Goal: Task Accomplishment & Management: Use online tool/utility

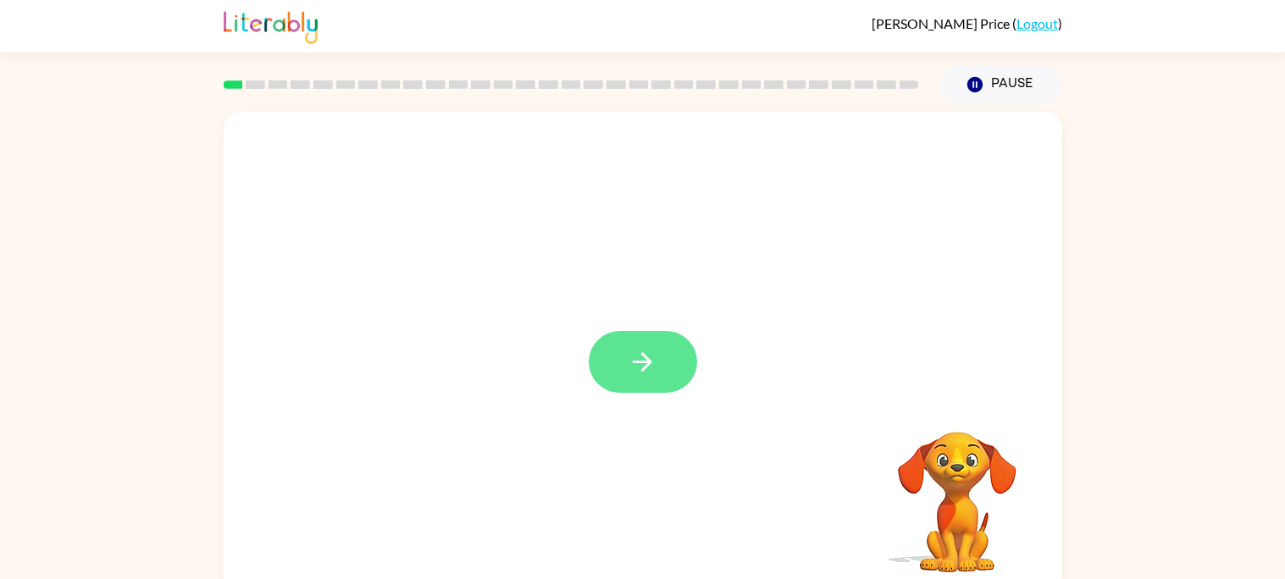
click at [631, 366] on icon "button" at bounding box center [643, 362] width 30 height 30
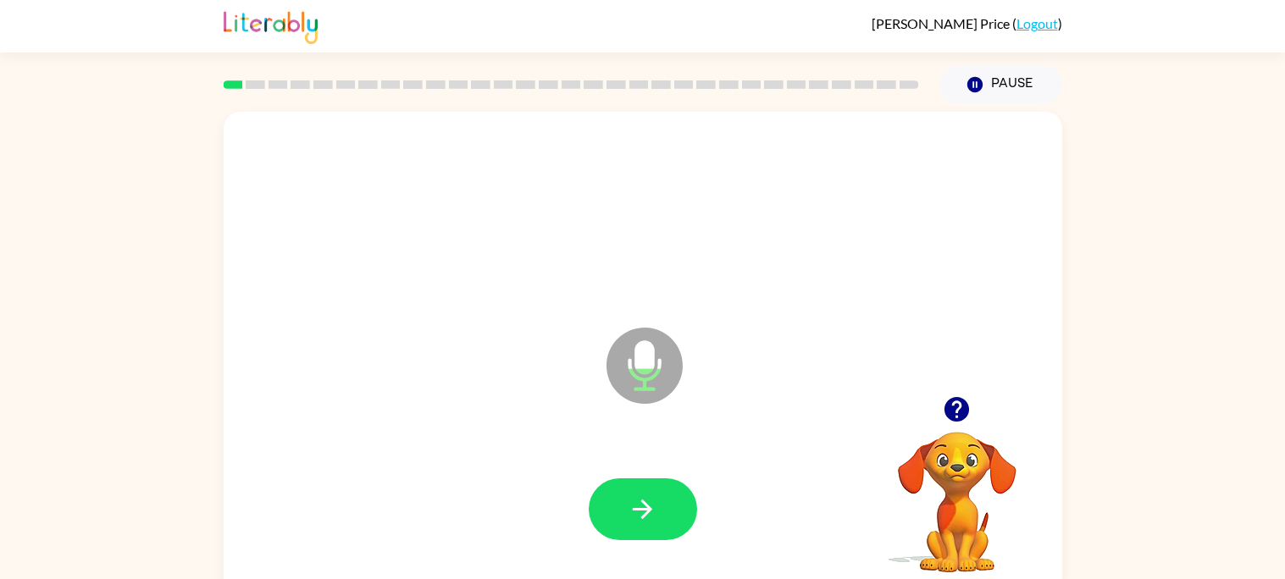
click at [631, 366] on icon at bounding box center [644, 366] width 76 height 76
click at [662, 479] on button "button" at bounding box center [643, 510] width 108 height 62
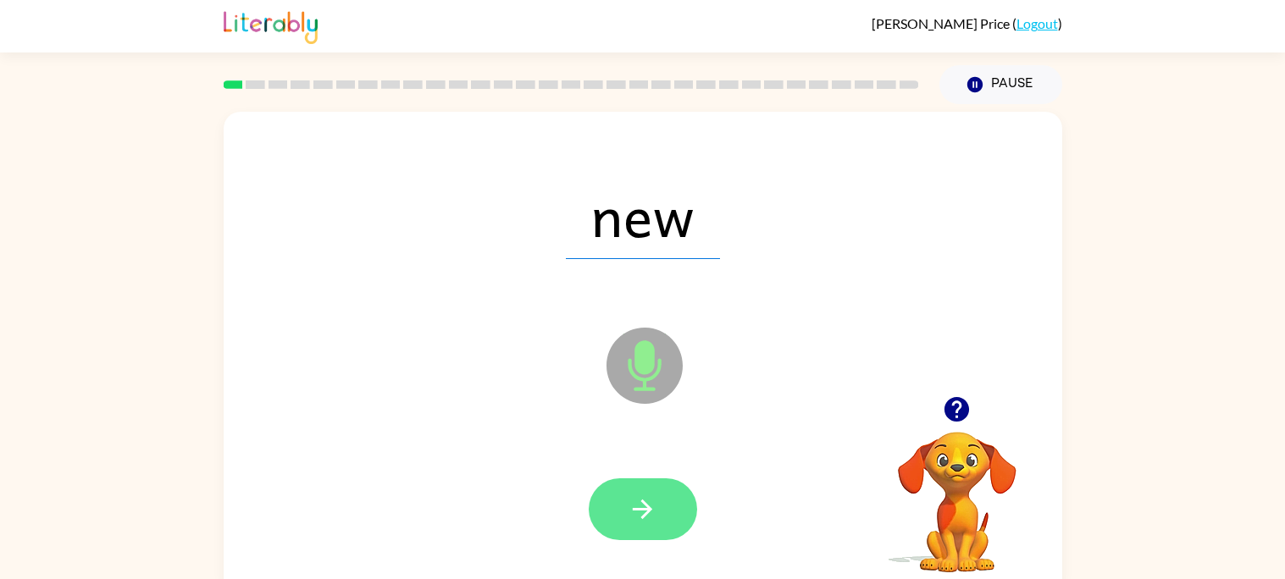
click at [676, 505] on button "button" at bounding box center [643, 510] width 108 height 62
click at [621, 505] on button "button" at bounding box center [643, 510] width 108 height 62
click at [621, 523] on button "button" at bounding box center [643, 510] width 108 height 62
click at [647, 526] on button "button" at bounding box center [643, 510] width 108 height 62
click at [650, 507] on icon "button" at bounding box center [643, 510] width 30 height 30
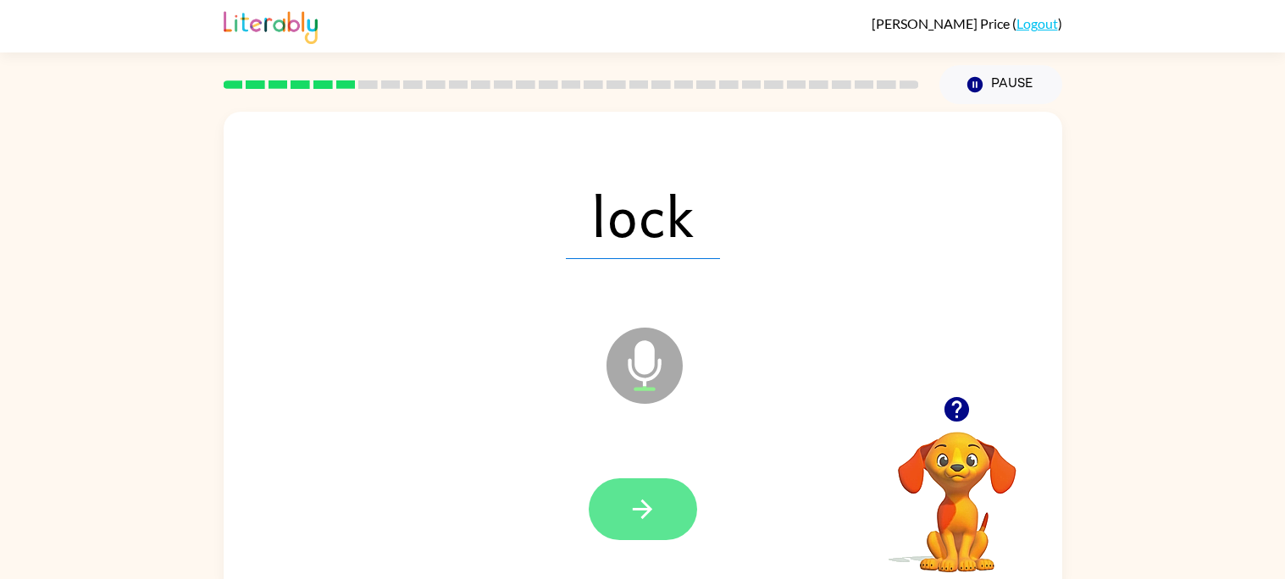
click at [628, 517] on icon "button" at bounding box center [643, 510] width 30 height 30
click at [662, 506] on button "button" at bounding box center [643, 510] width 108 height 62
click at [644, 528] on button "button" at bounding box center [643, 510] width 108 height 62
click at [628, 514] on icon "button" at bounding box center [643, 510] width 30 height 30
click at [652, 495] on icon "button" at bounding box center [643, 510] width 30 height 30
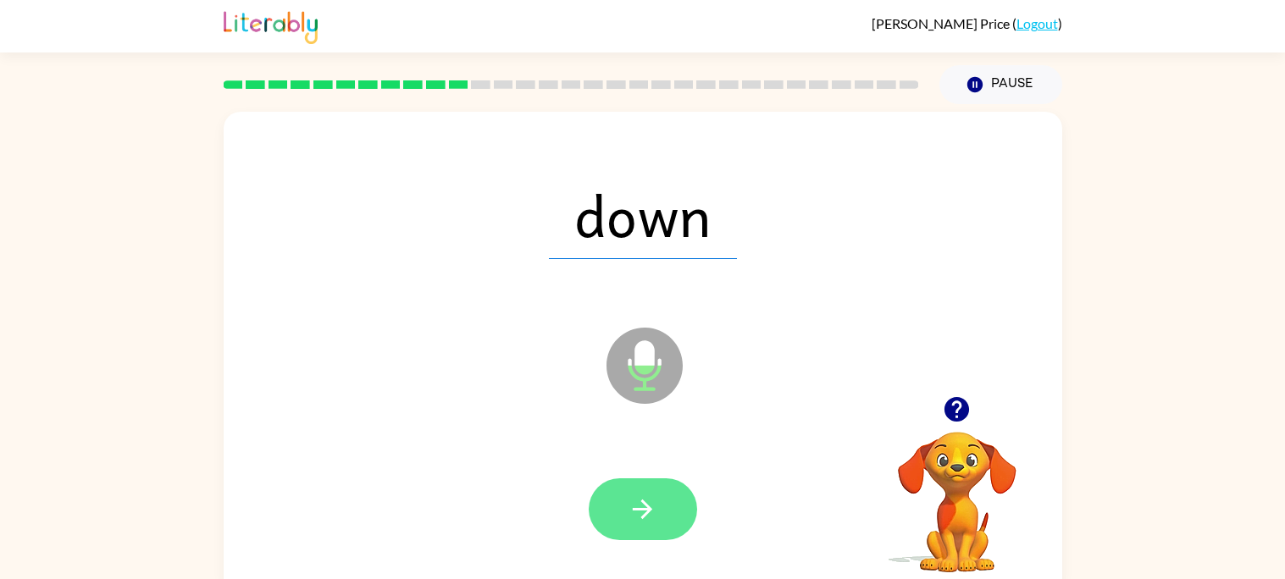
click at [659, 502] on button "button" at bounding box center [643, 510] width 108 height 62
click at [612, 523] on button "button" at bounding box center [643, 510] width 108 height 62
click at [613, 507] on button "button" at bounding box center [643, 510] width 108 height 62
click at [643, 495] on icon "button" at bounding box center [643, 510] width 30 height 30
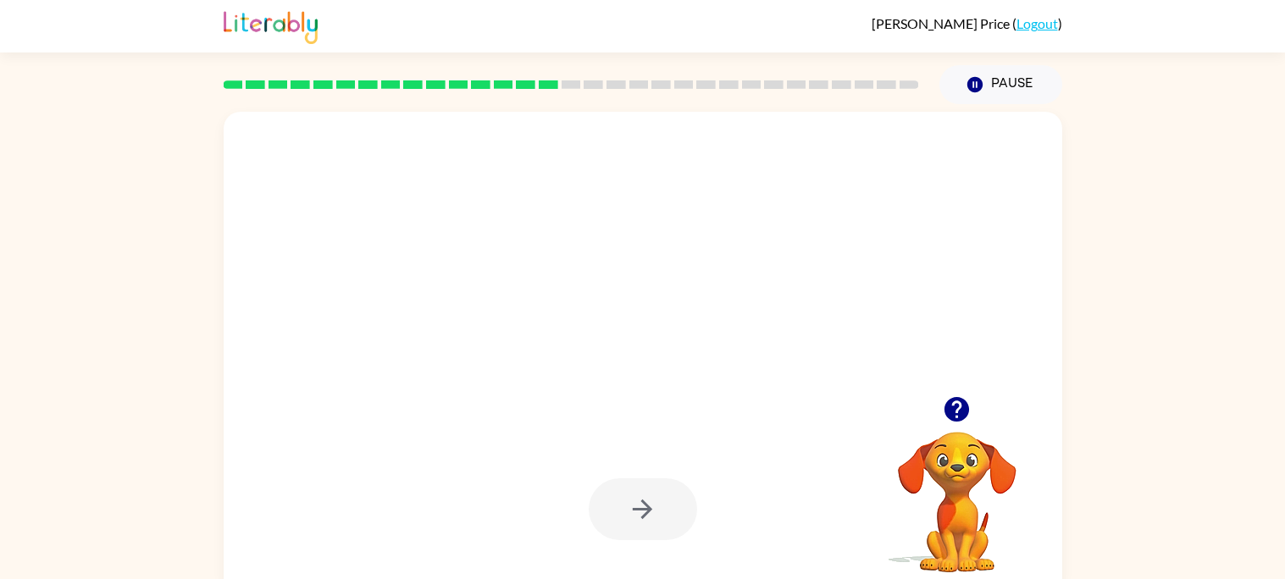
click at [956, 433] on video "Your browser must support playing .mp4 files to use Literably. Please try using…" at bounding box center [956, 490] width 169 height 169
click at [960, 404] on icon "button" at bounding box center [957, 410] width 30 height 30
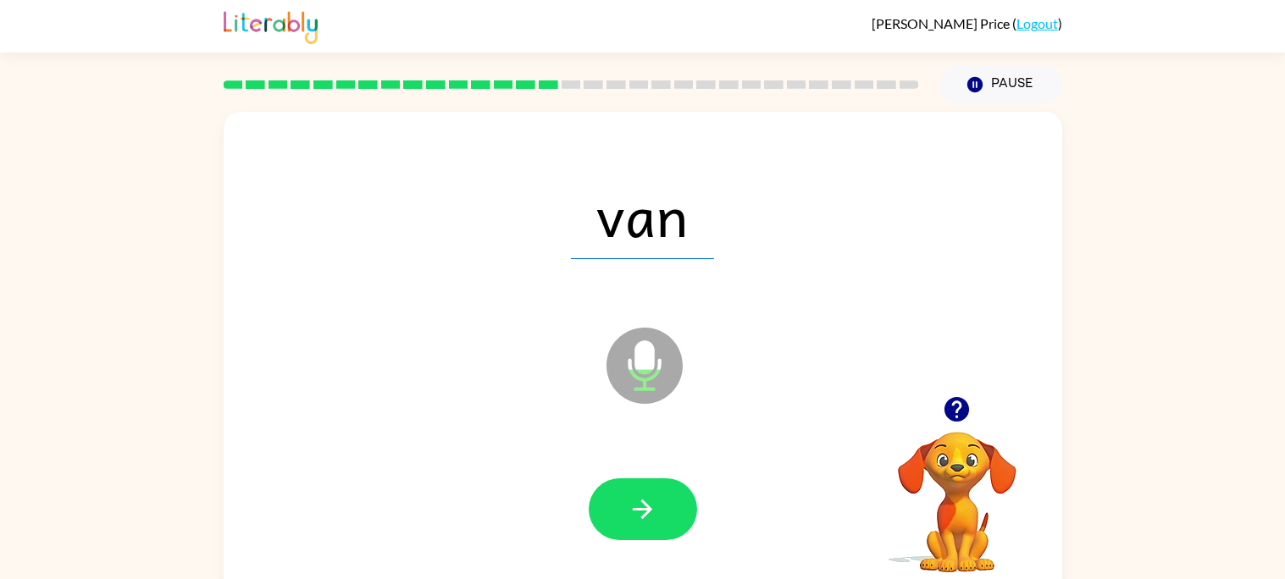
click at [647, 467] on div at bounding box center [643, 509] width 805 height 139
click at [656, 510] on icon "button" at bounding box center [643, 510] width 30 height 30
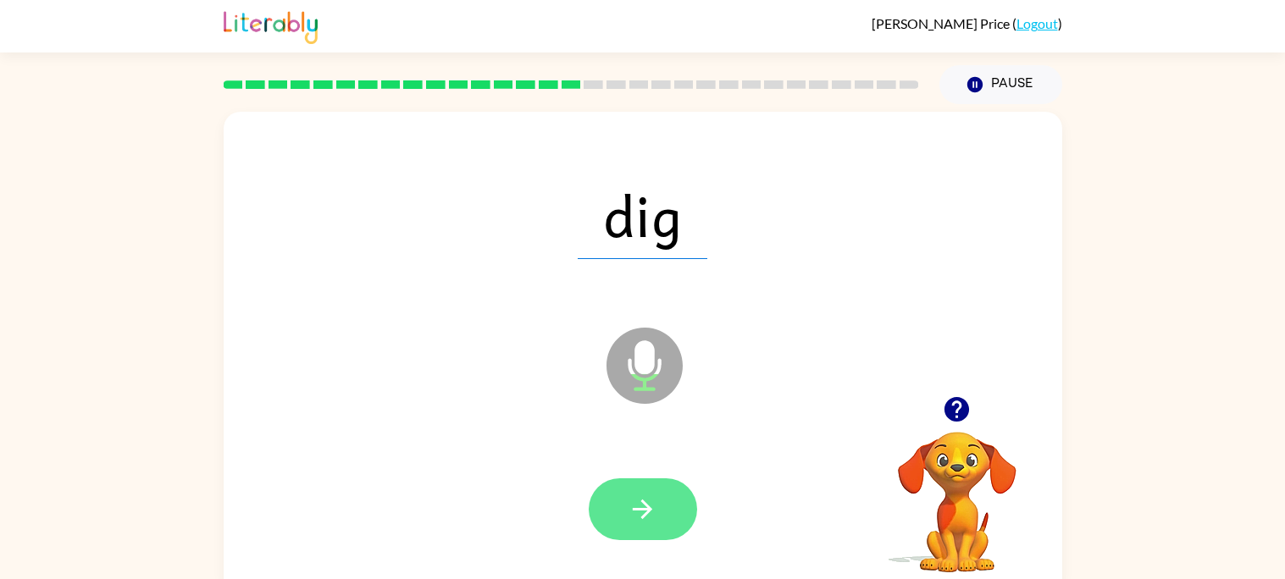
click at [637, 508] on icon "button" at bounding box center [642, 509] width 19 height 19
click at [615, 512] on button "button" at bounding box center [643, 510] width 108 height 62
click at [672, 524] on button "button" at bounding box center [643, 510] width 108 height 62
click at [631, 500] on icon "button" at bounding box center [643, 510] width 30 height 30
click at [664, 511] on button "button" at bounding box center [643, 510] width 108 height 62
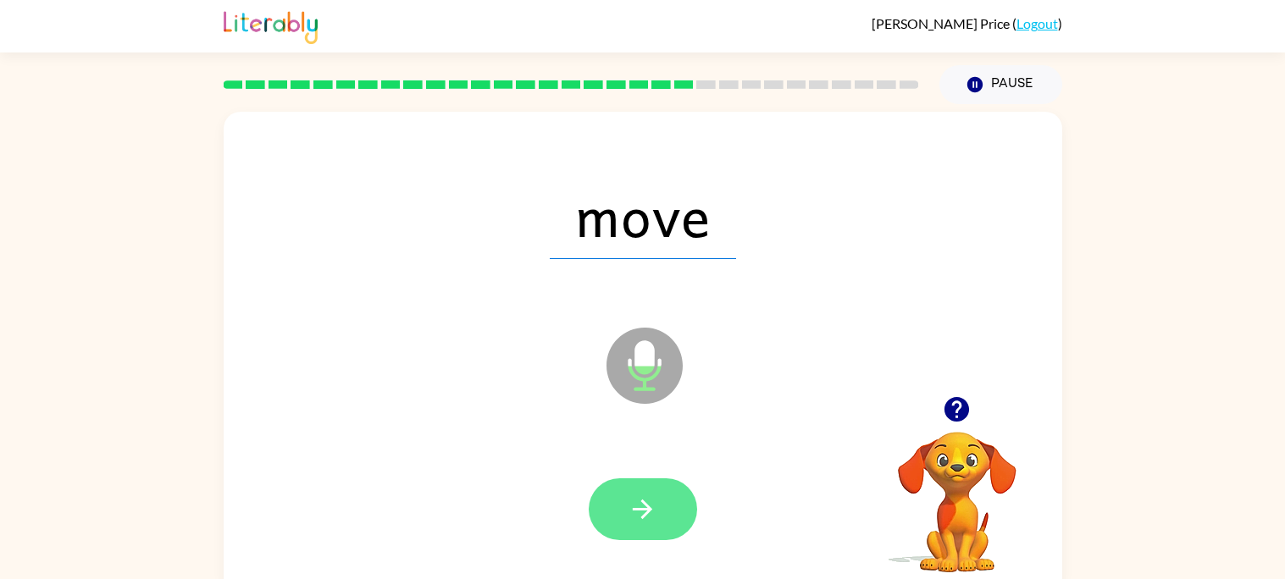
click at [677, 497] on button "button" at bounding box center [643, 510] width 108 height 62
click at [650, 498] on icon "button" at bounding box center [643, 510] width 30 height 30
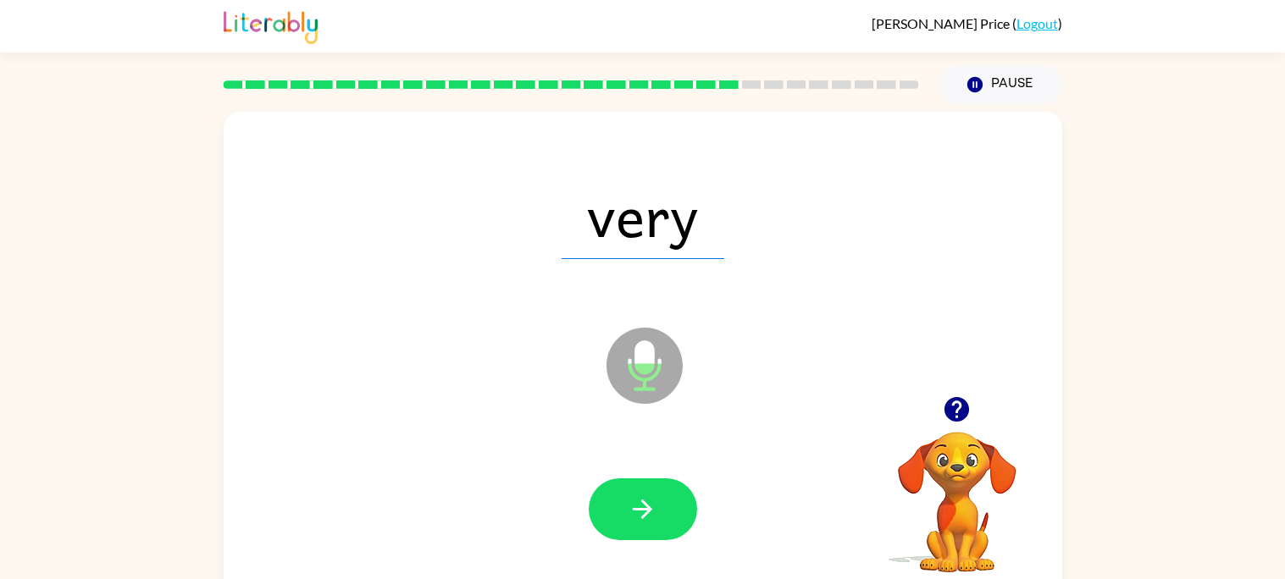
click at [650, 498] on icon "button" at bounding box center [643, 510] width 30 height 30
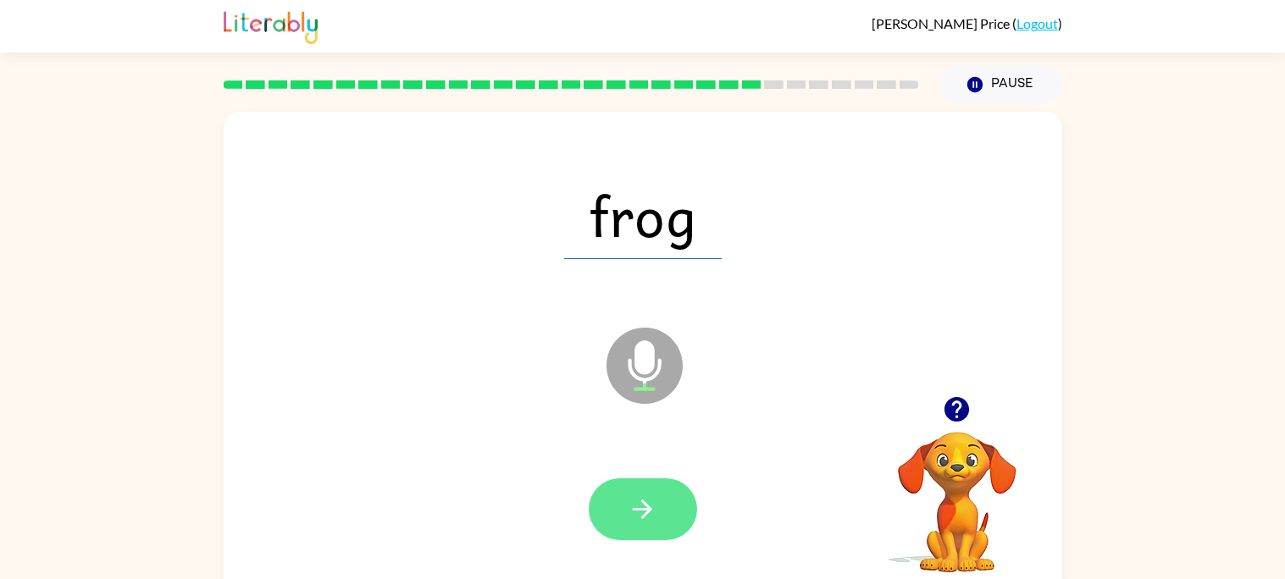
click at [627, 493] on button "button" at bounding box center [643, 510] width 108 height 62
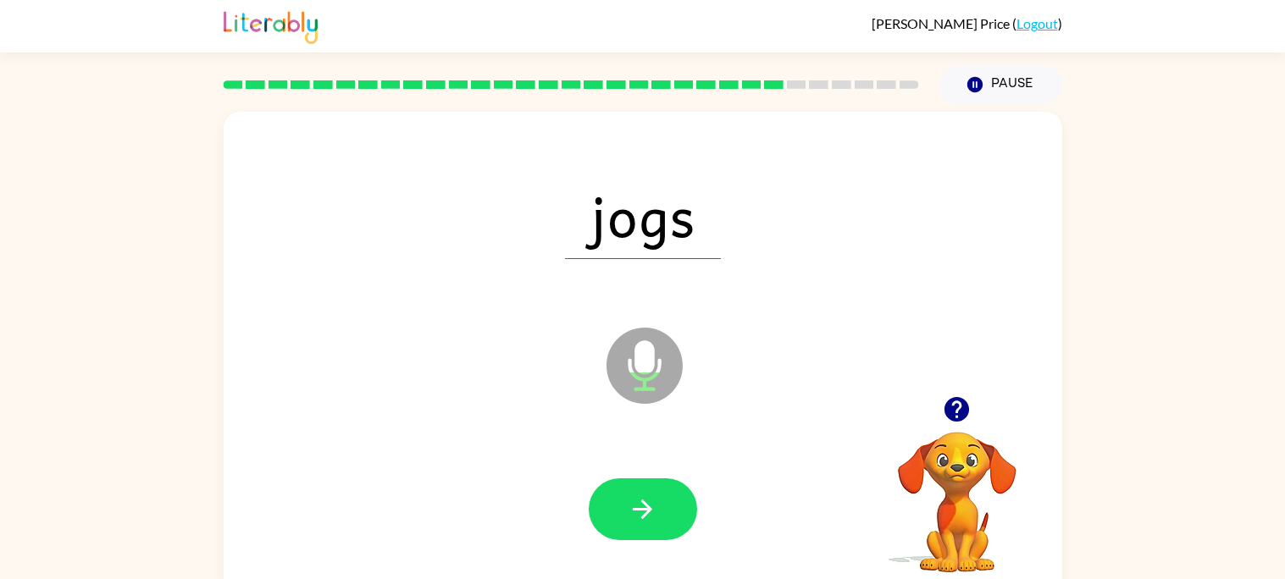
click at [627, 493] on button "button" at bounding box center [643, 510] width 108 height 62
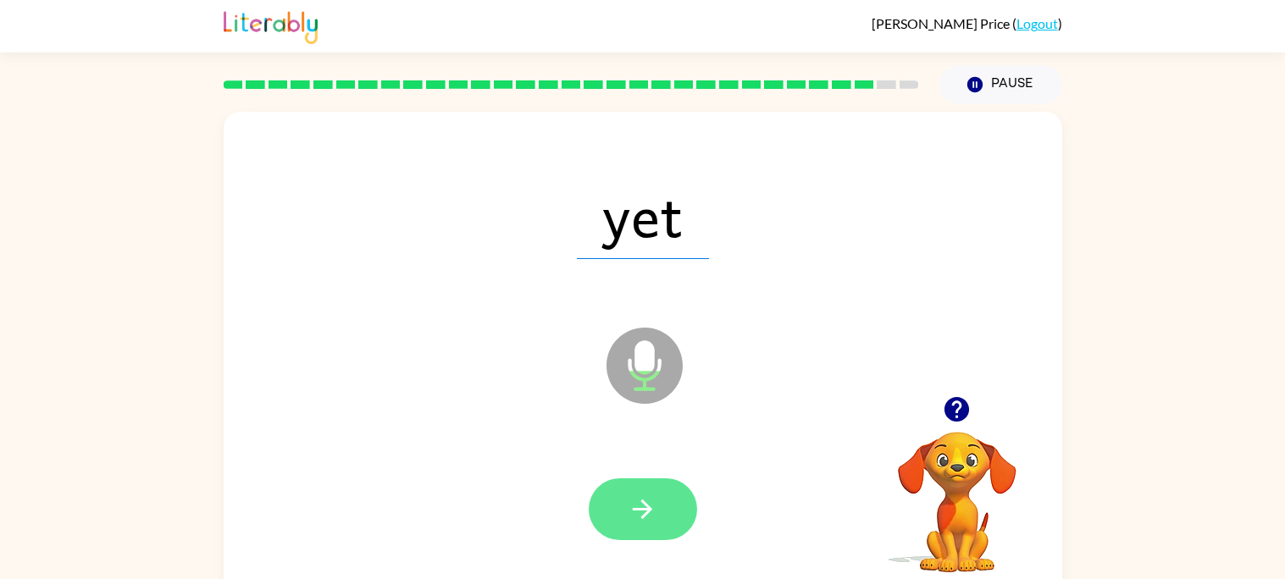
click at [626, 495] on button "button" at bounding box center [643, 510] width 108 height 62
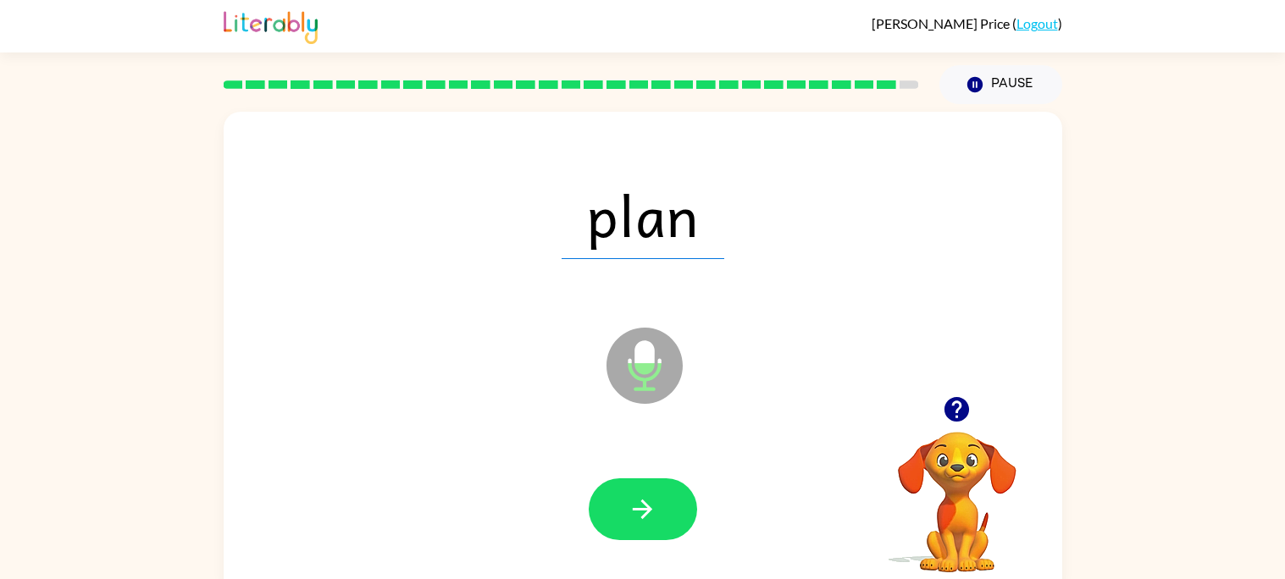
click at [626, 495] on button "button" at bounding box center [643, 510] width 108 height 62
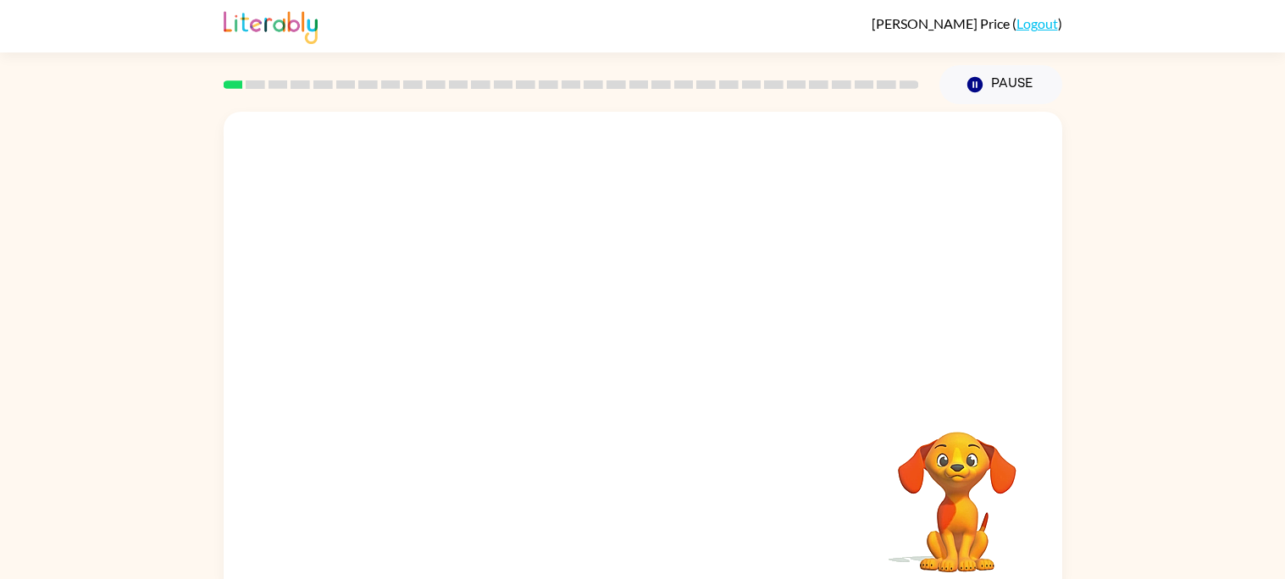
click at [599, 303] on video "Your browser must support playing .mp4 files to use Literably. Please try using…" at bounding box center [643, 254] width 839 height 285
click at [577, 305] on video "Your browser must support playing .mp4 files to use Literably. Please try using…" at bounding box center [643, 254] width 839 height 285
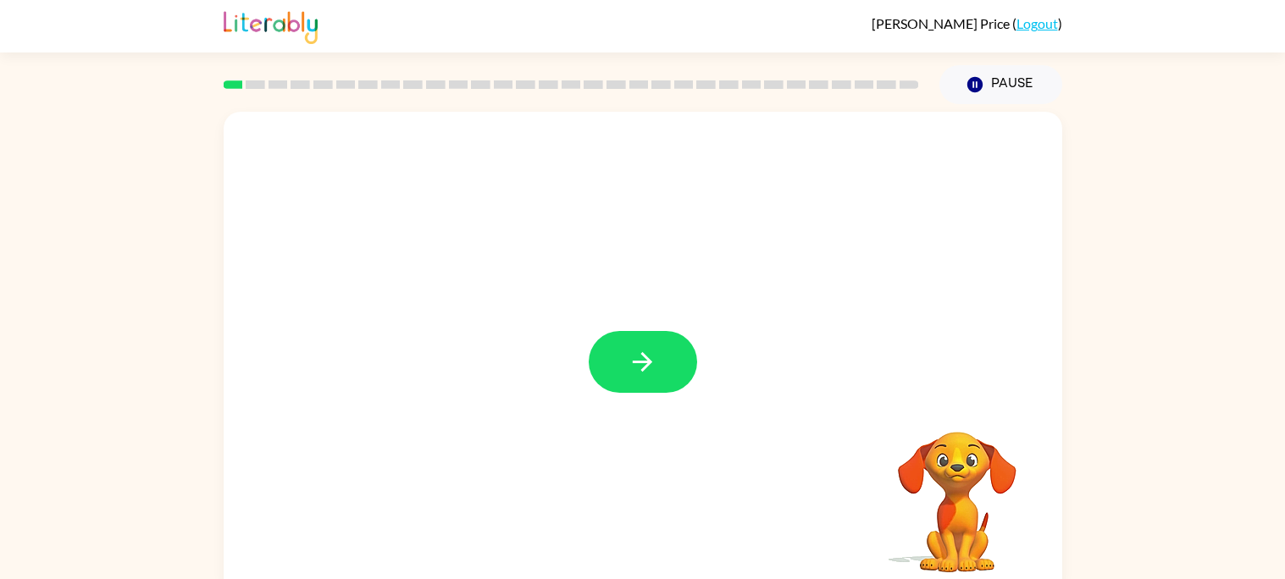
click at [630, 363] on icon "button" at bounding box center [643, 362] width 30 height 30
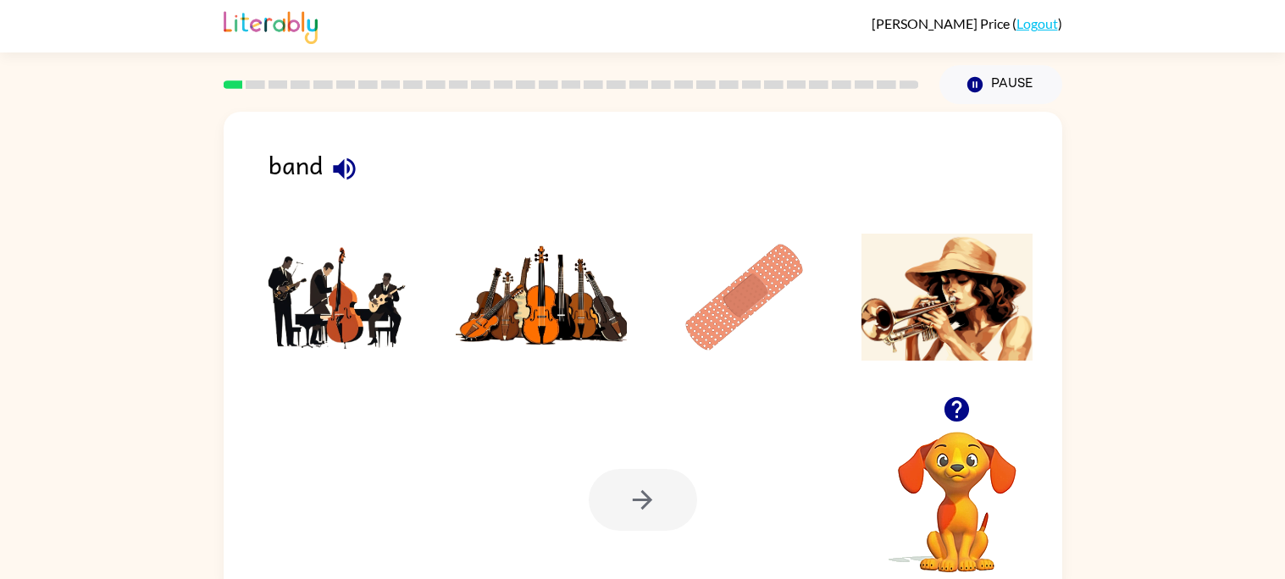
click at [325, 324] on img at bounding box center [338, 297] width 171 height 127
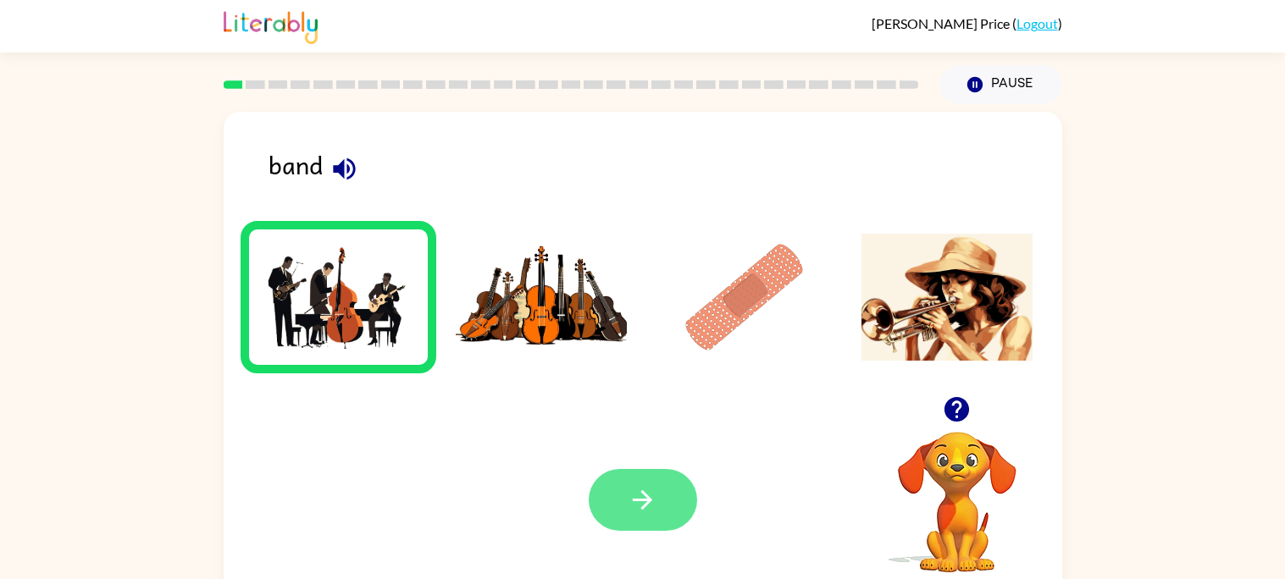
click at [617, 480] on button "button" at bounding box center [643, 500] width 108 height 62
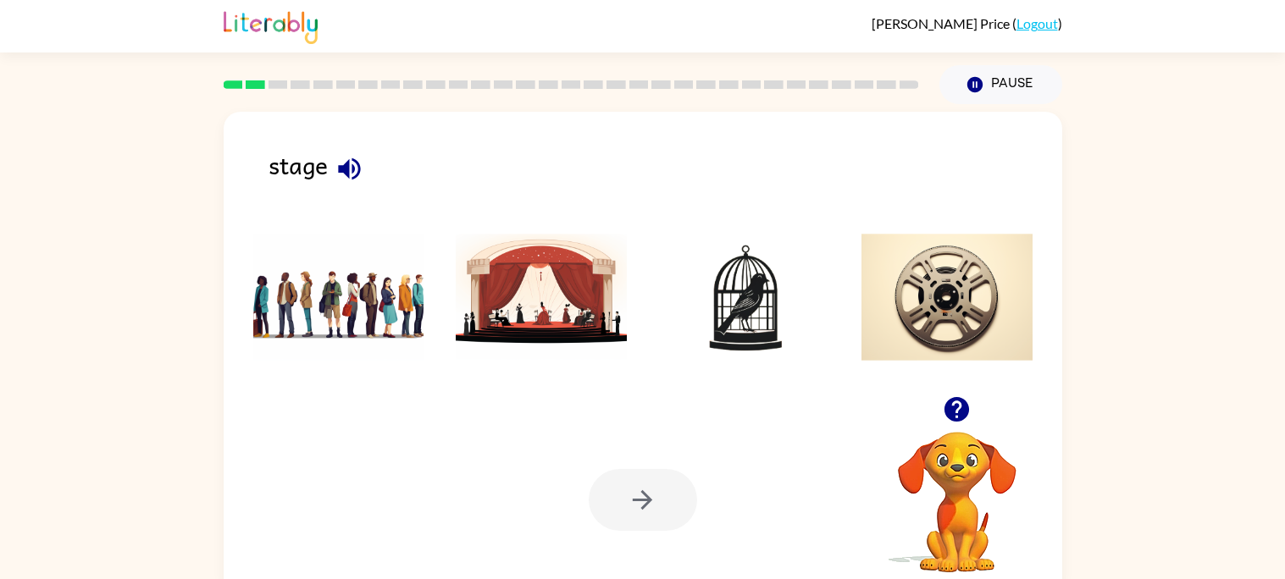
click at [554, 335] on img at bounding box center [541, 297] width 171 height 127
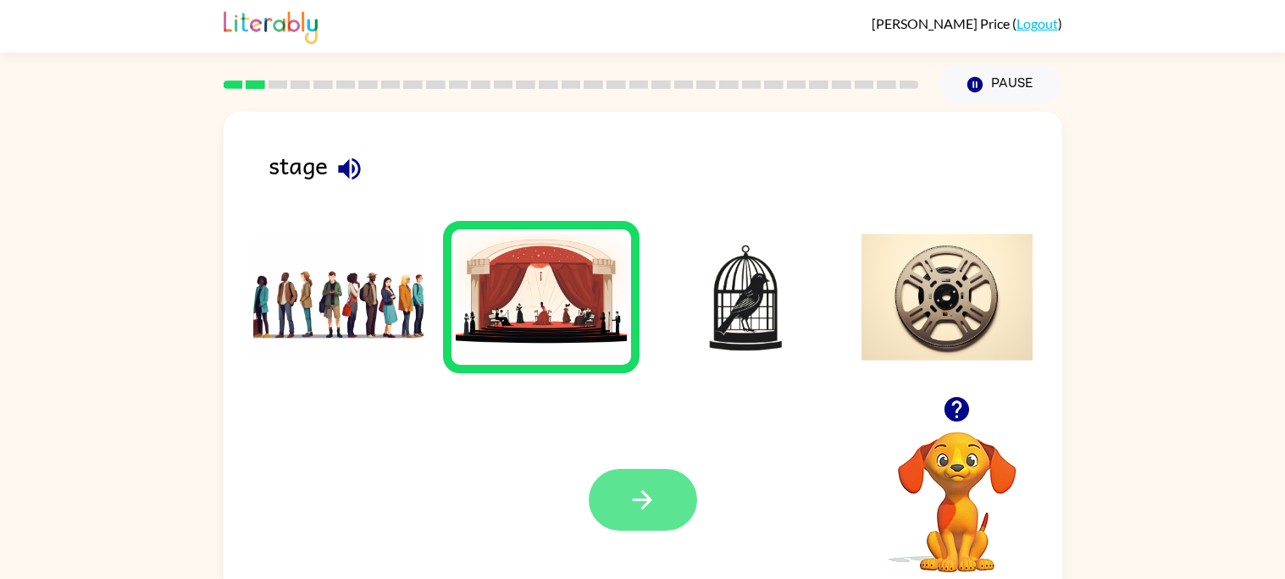
click at [629, 470] on button "button" at bounding box center [643, 500] width 108 height 62
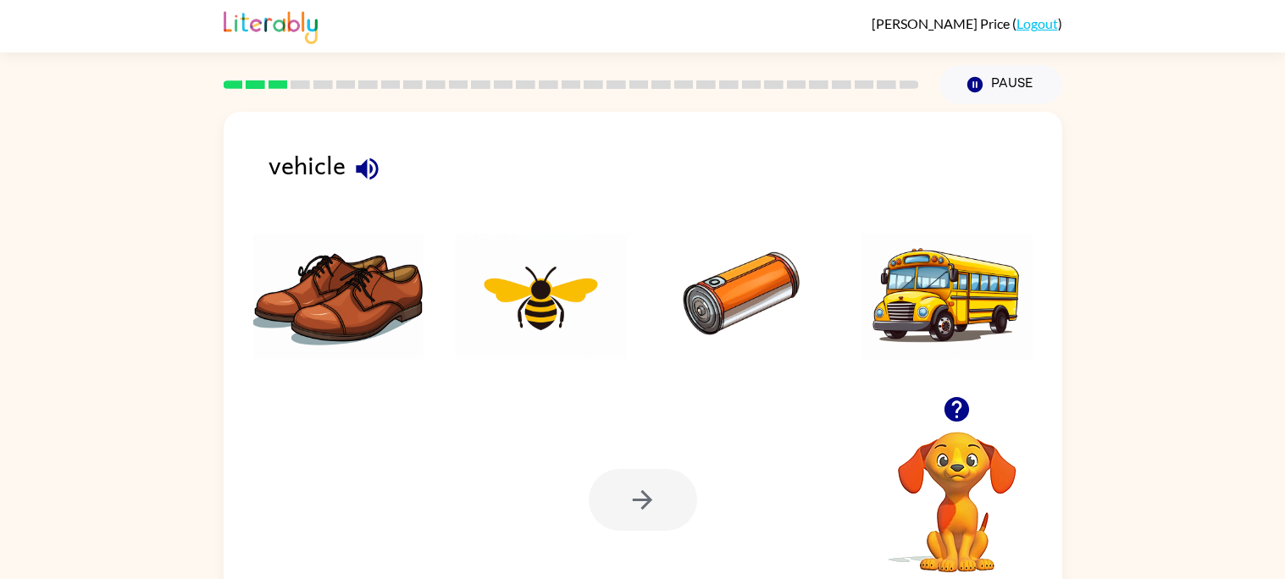
click at [885, 316] on img at bounding box center [946, 297] width 171 height 127
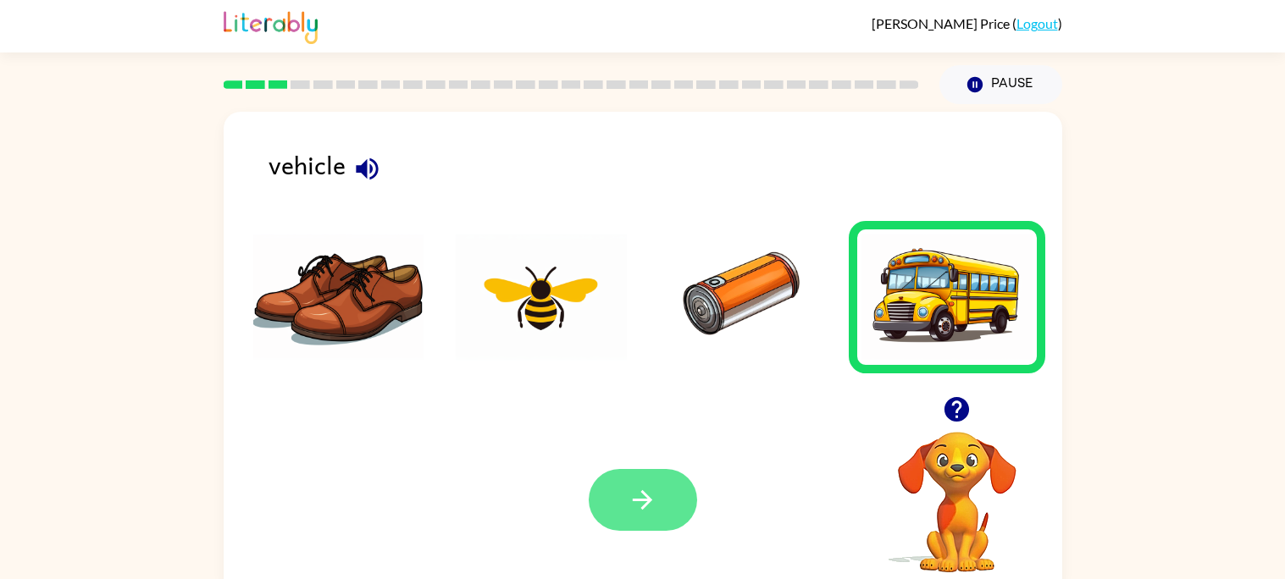
click at [641, 506] on icon "button" at bounding box center [643, 500] width 30 height 30
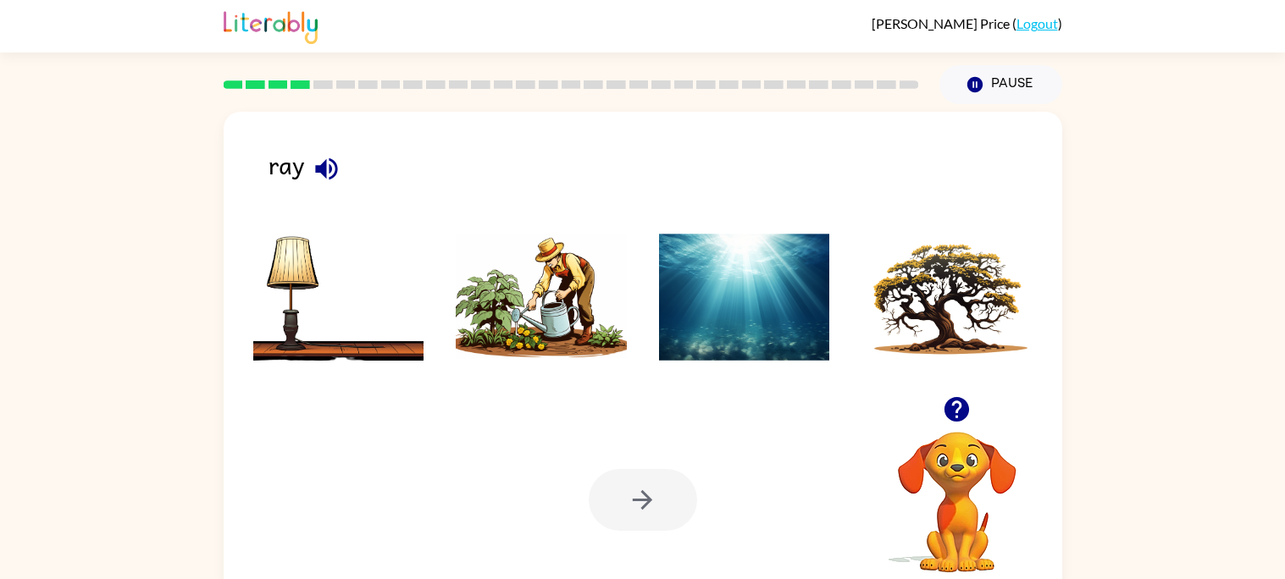
click at [413, 333] on img at bounding box center [338, 297] width 171 height 127
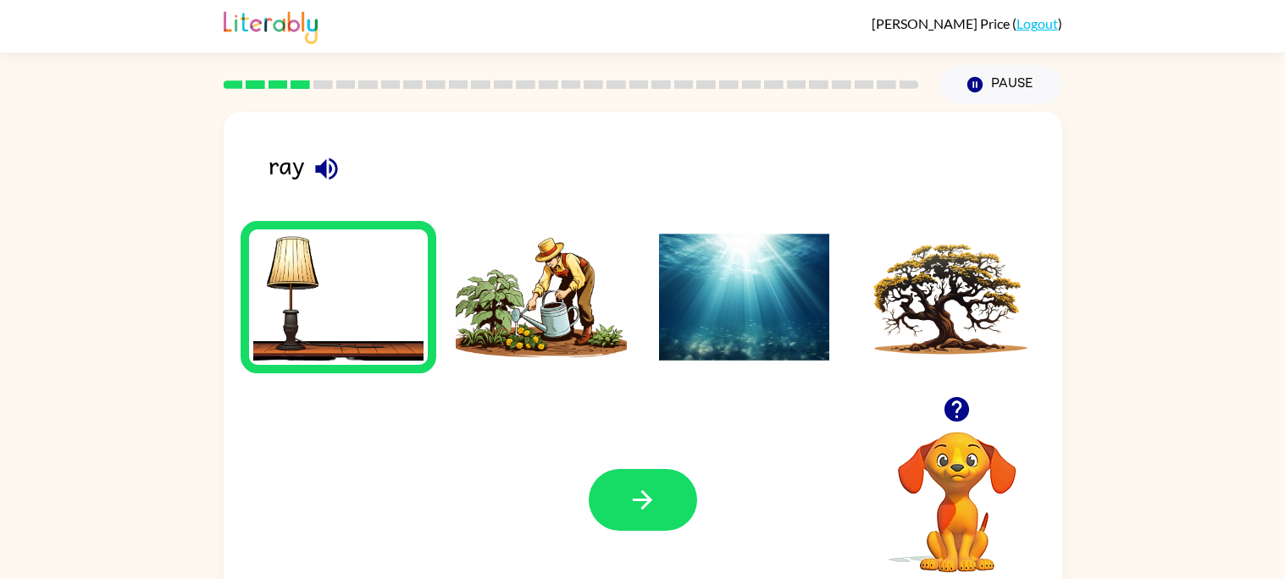
click at [584, 328] on img at bounding box center [541, 297] width 171 height 127
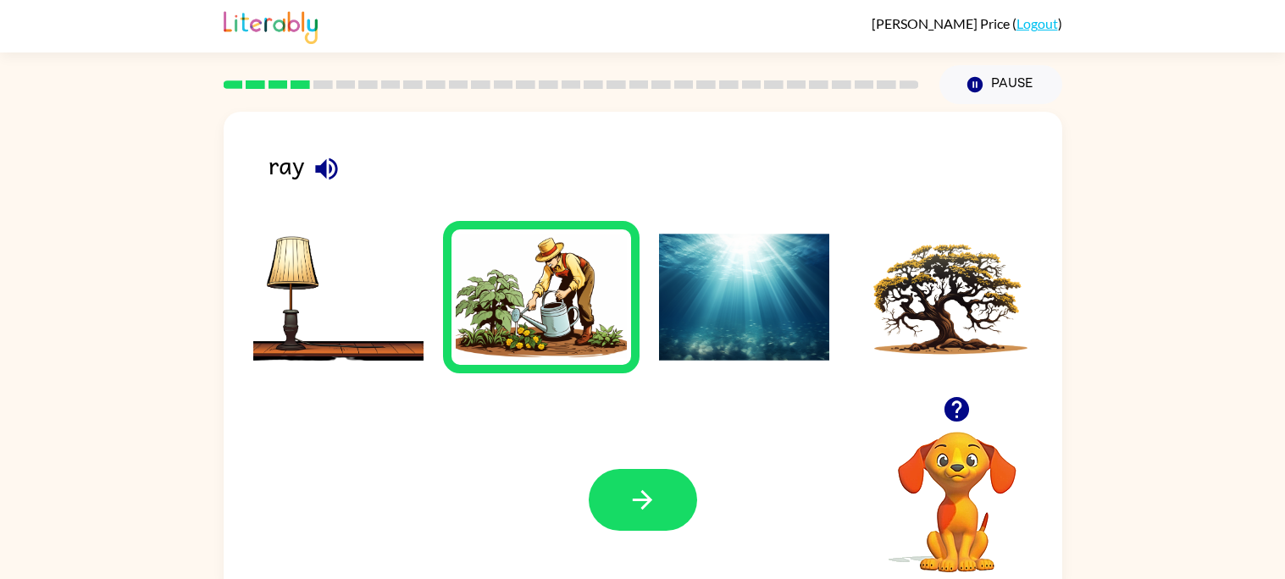
click at [728, 287] on img at bounding box center [744, 297] width 171 height 127
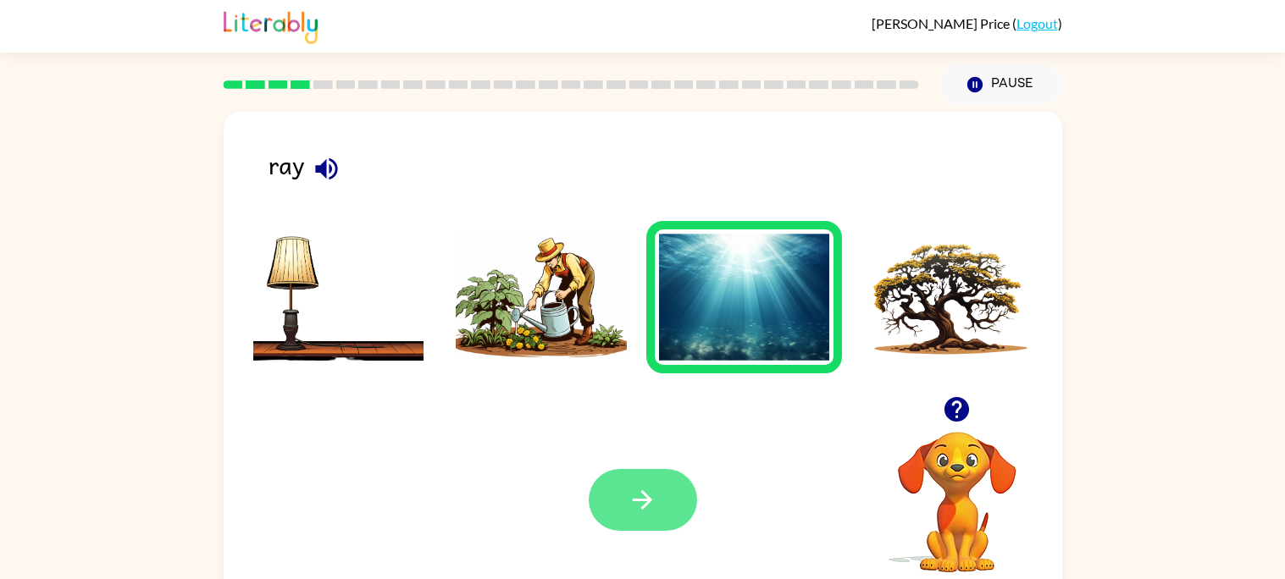
click at [638, 477] on button "button" at bounding box center [643, 500] width 108 height 62
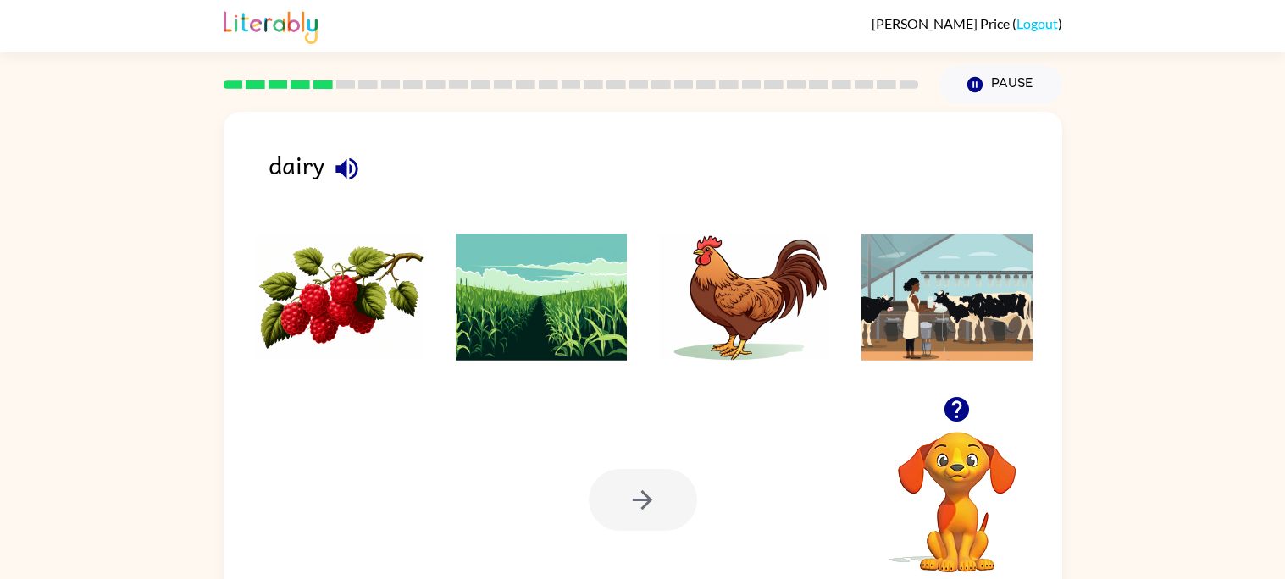
click at [882, 330] on img at bounding box center [946, 297] width 171 height 127
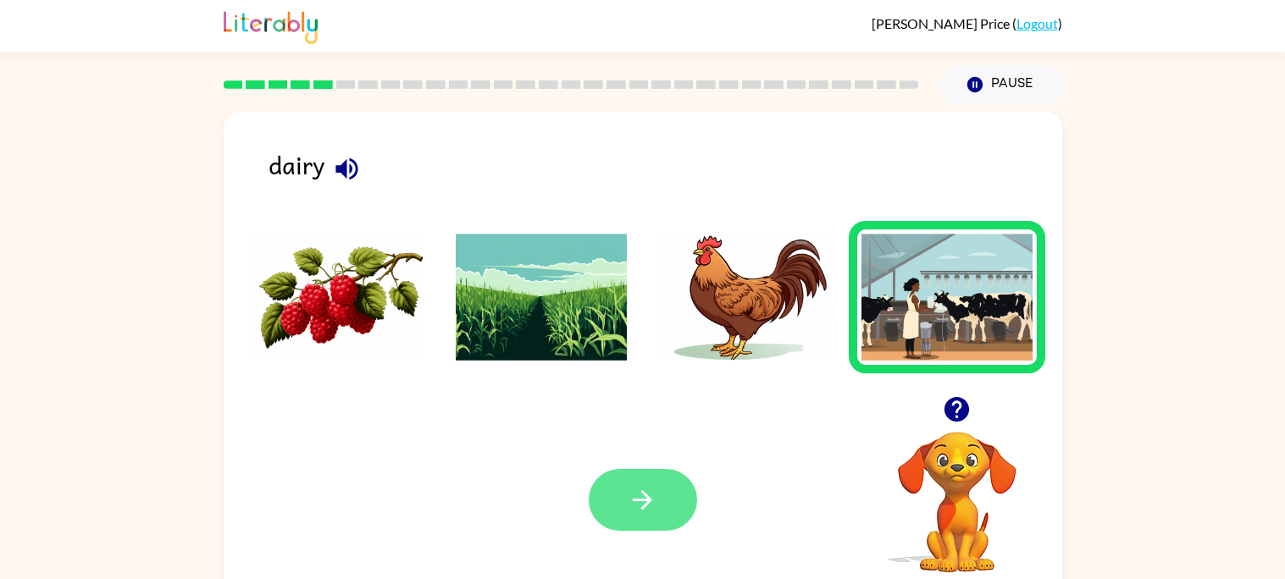
click at [678, 486] on button "button" at bounding box center [643, 500] width 108 height 62
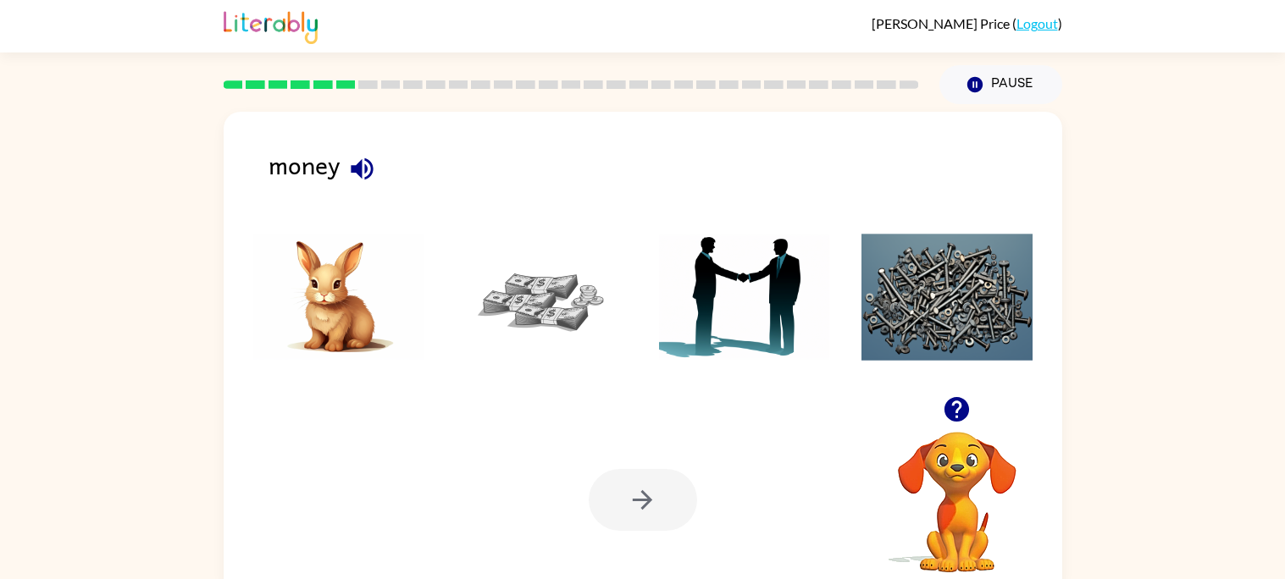
click at [544, 294] on img at bounding box center [541, 297] width 171 height 127
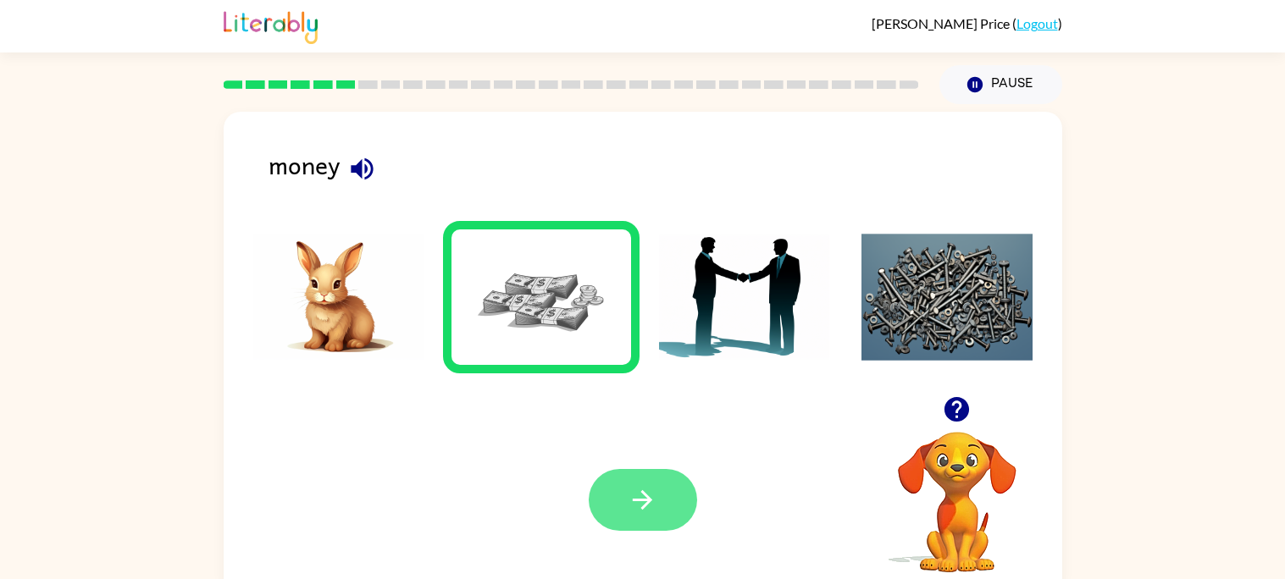
click at [628, 495] on icon "button" at bounding box center [643, 500] width 30 height 30
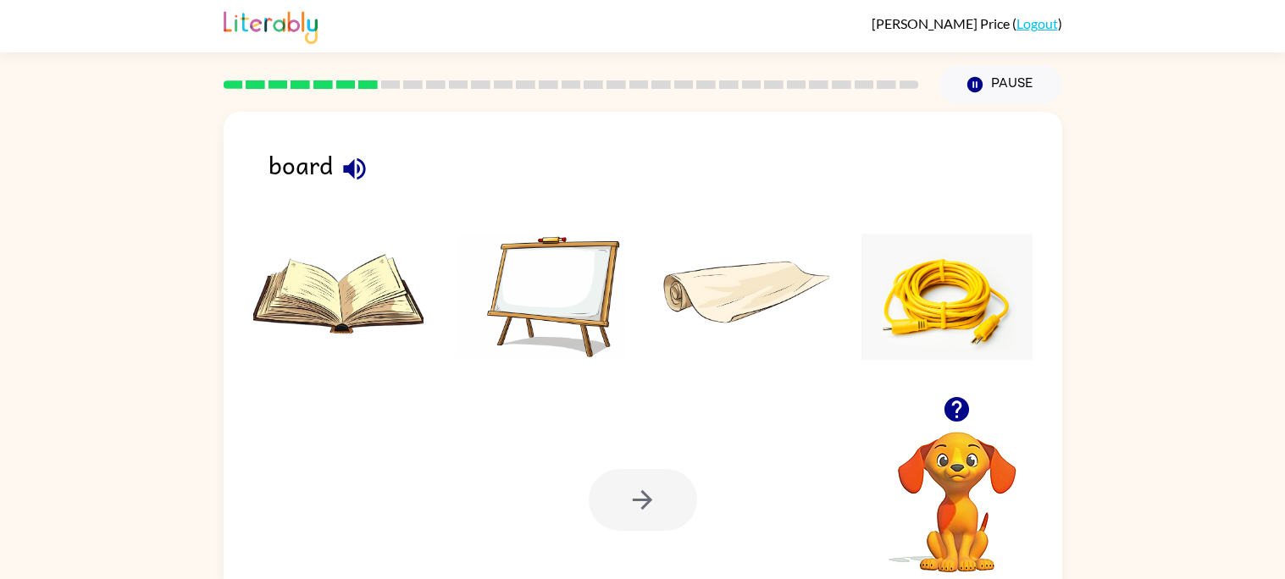
click at [581, 288] on img at bounding box center [541, 297] width 171 height 127
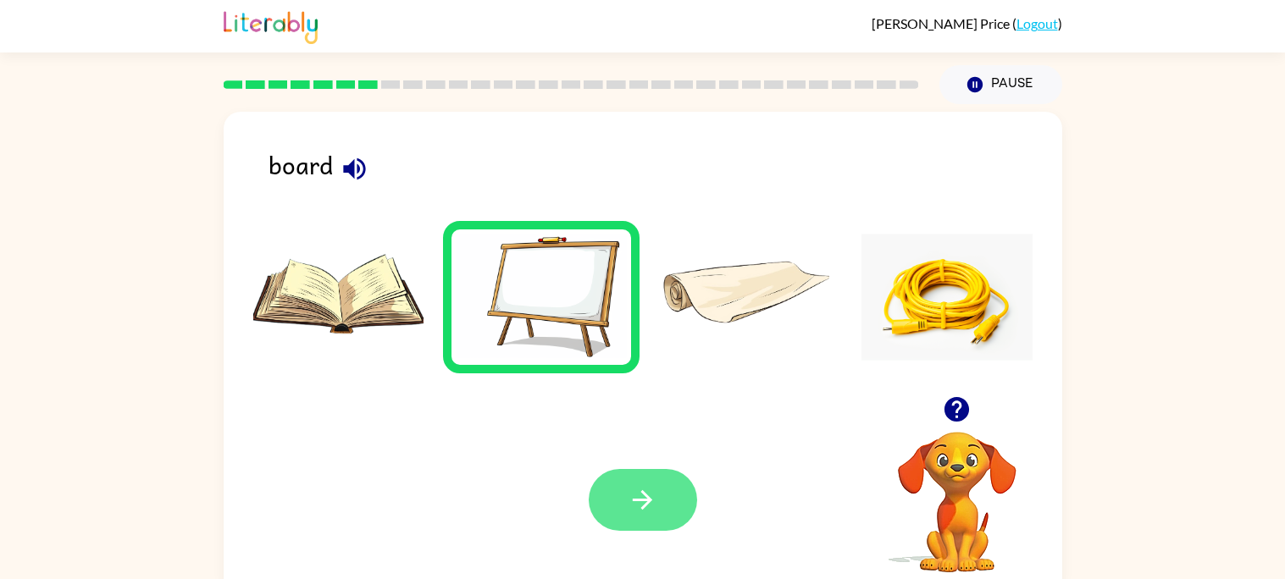
click at [601, 502] on button "button" at bounding box center [643, 500] width 108 height 62
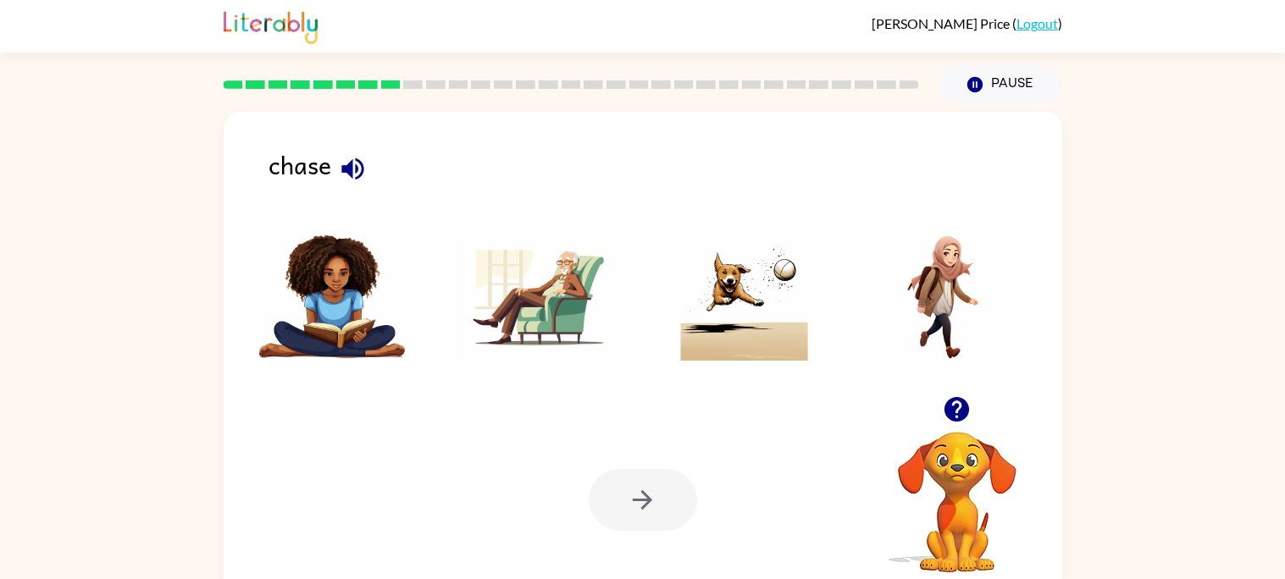
click at [755, 312] on img at bounding box center [744, 297] width 171 height 127
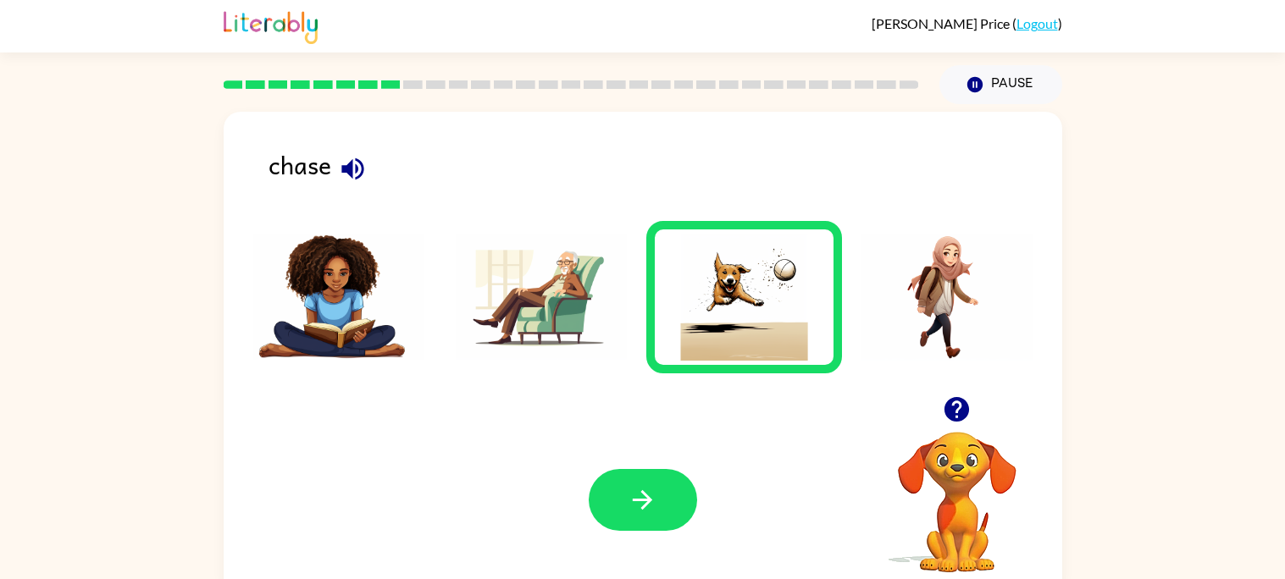
click at [680, 472] on div at bounding box center [643, 500] width 108 height 62
click at [673, 491] on button "button" at bounding box center [643, 500] width 108 height 62
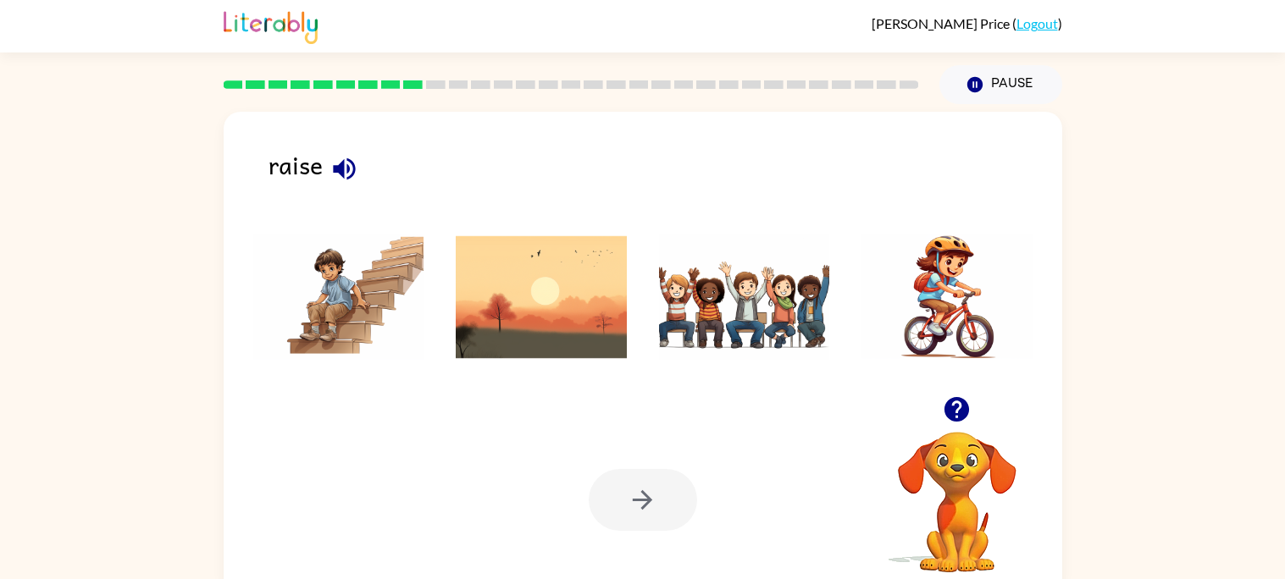
click at [732, 325] on img at bounding box center [744, 297] width 171 height 127
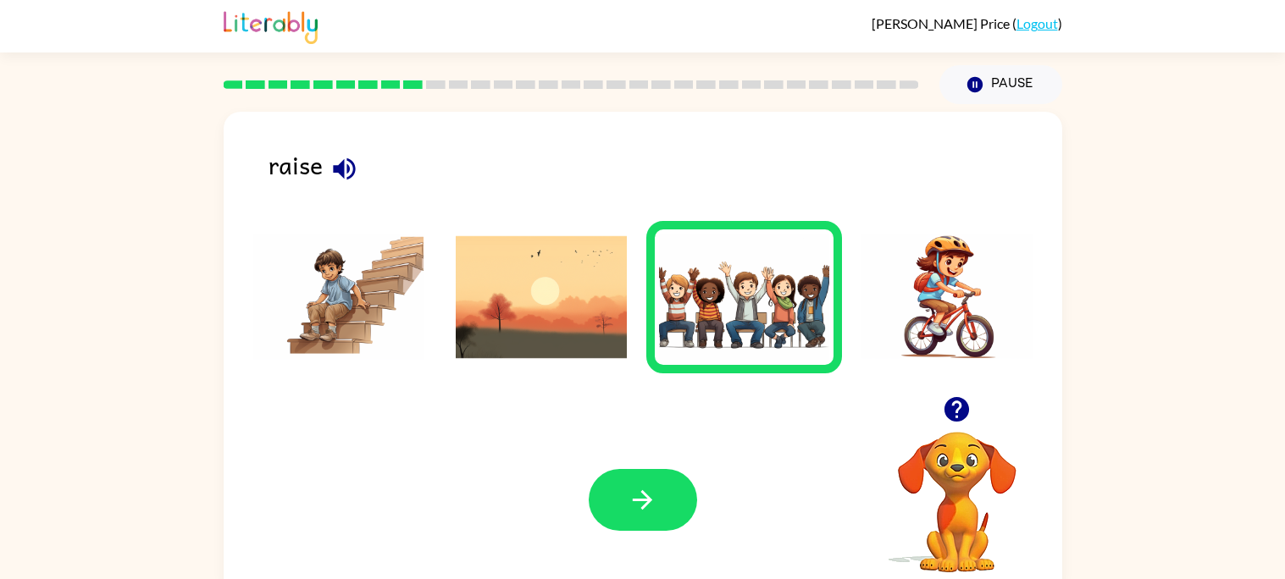
click at [537, 280] on img at bounding box center [541, 297] width 171 height 127
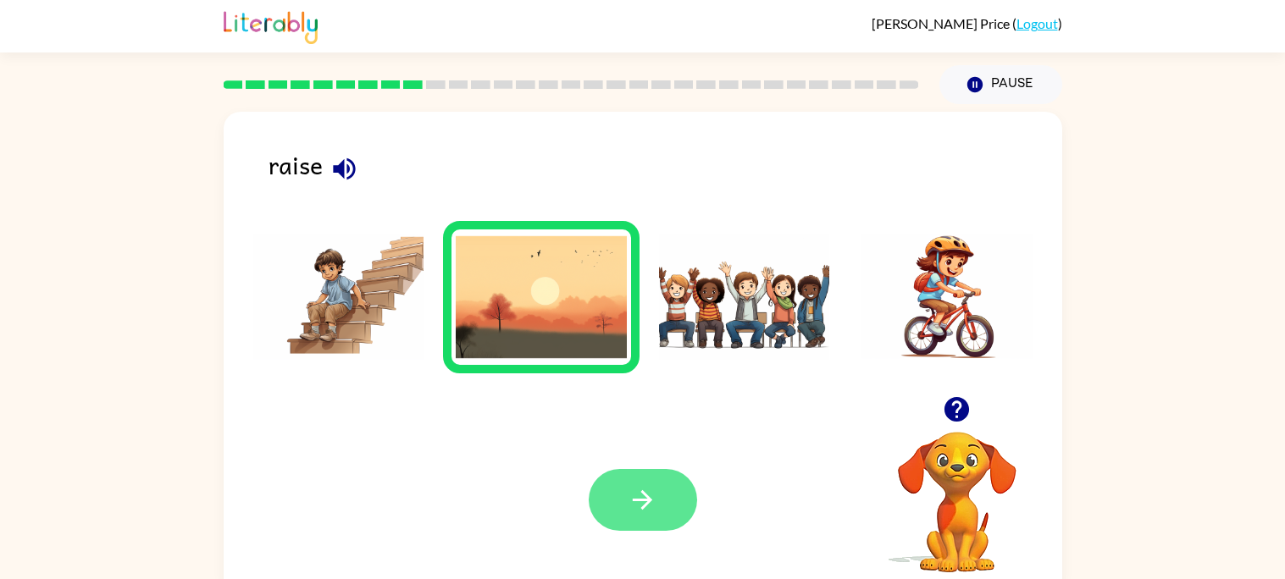
click at [645, 501] on icon "button" at bounding box center [643, 500] width 30 height 30
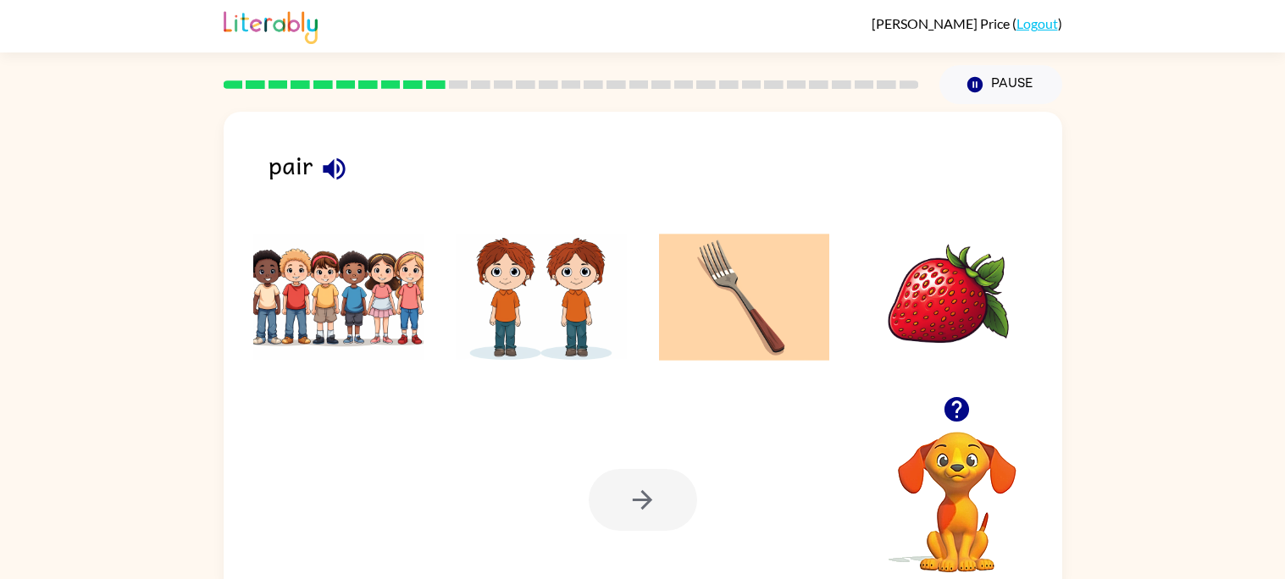
click at [605, 292] on img at bounding box center [541, 297] width 171 height 127
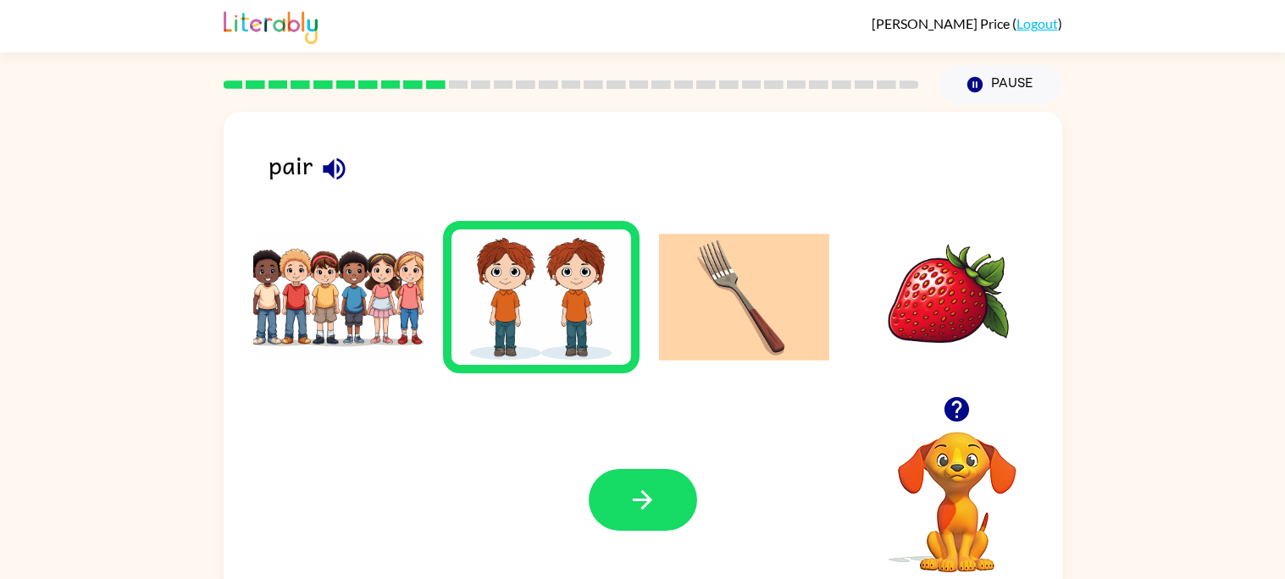
click at [634, 562] on div "Your browser must support playing .mp4 files to use Literably. Please try using…" at bounding box center [643, 500] width 839 height 191
click at [631, 481] on button "button" at bounding box center [643, 500] width 108 height 62
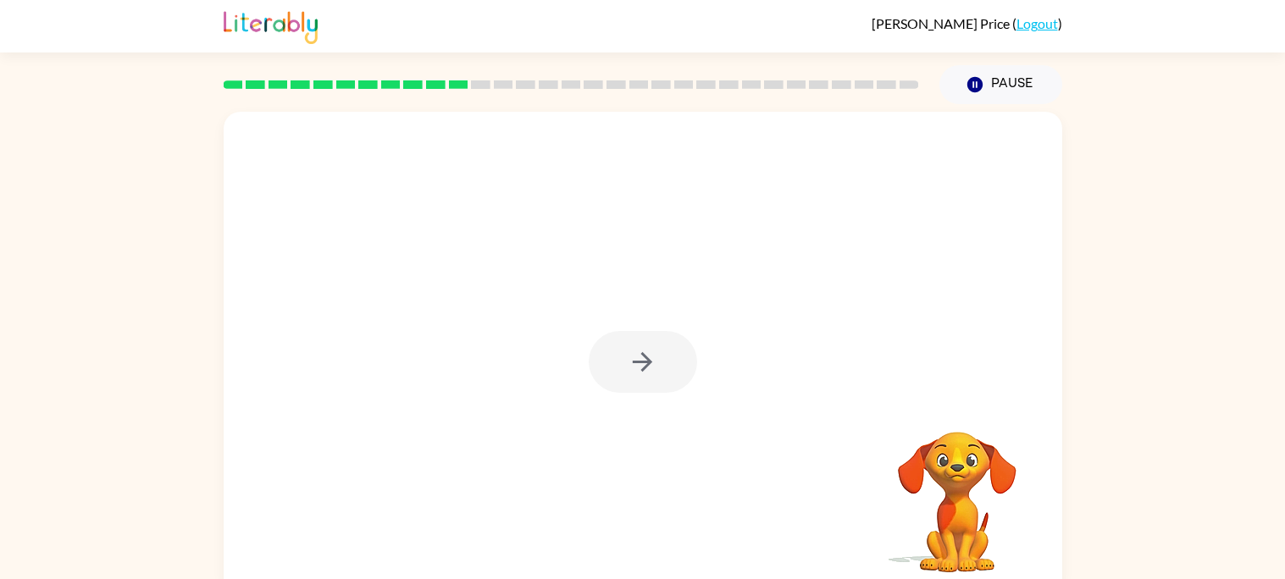
click at [630, 351] on div at bounding box center [643, 362] width 108 height 62
click at [630, 351] on icon "button" at bounding box center [643, 362] width 30 height 30
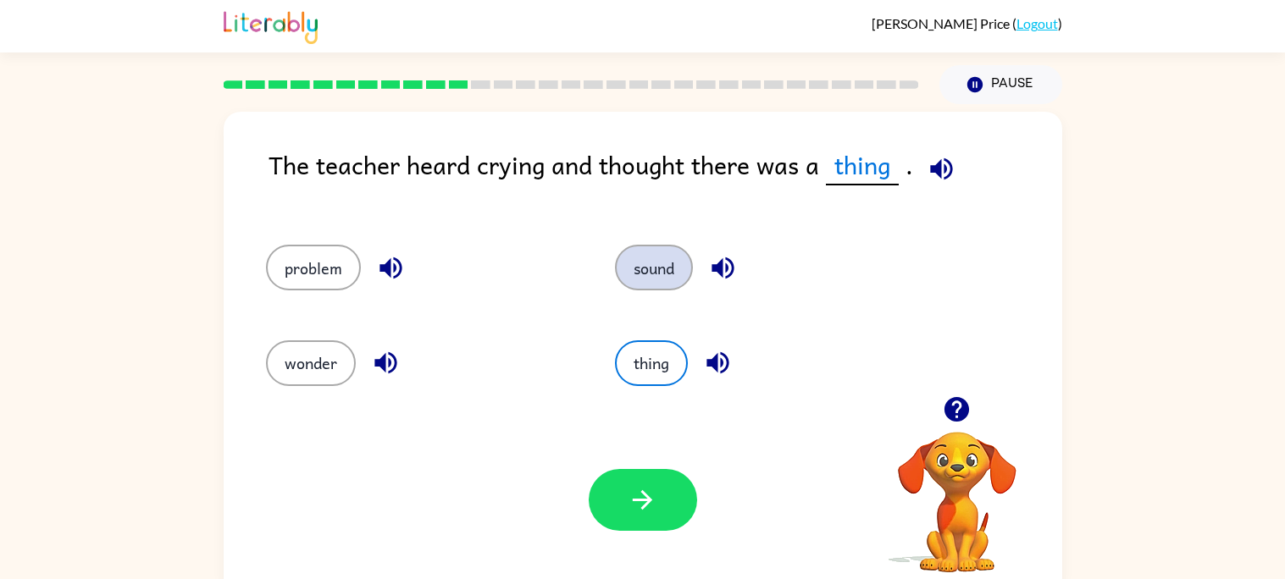
click at [662, 279] on button "sound" at bounding box center [654, 268] width 78 height 46
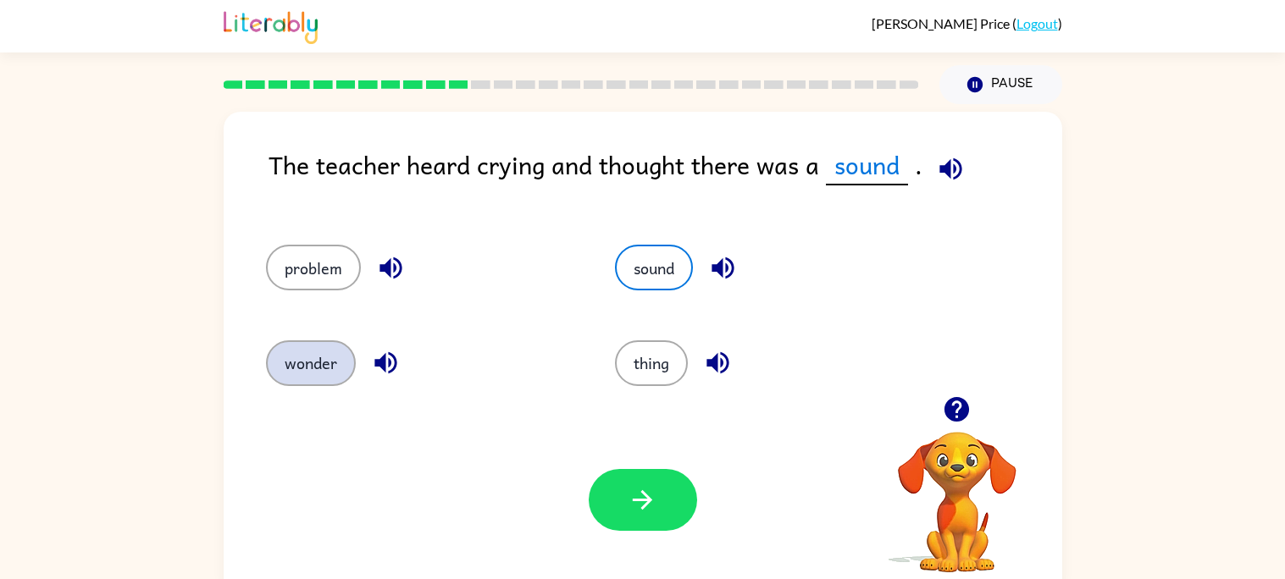
click at [329, 374] on button "wonder" at bounding box center [311, 363] width 90 height 46
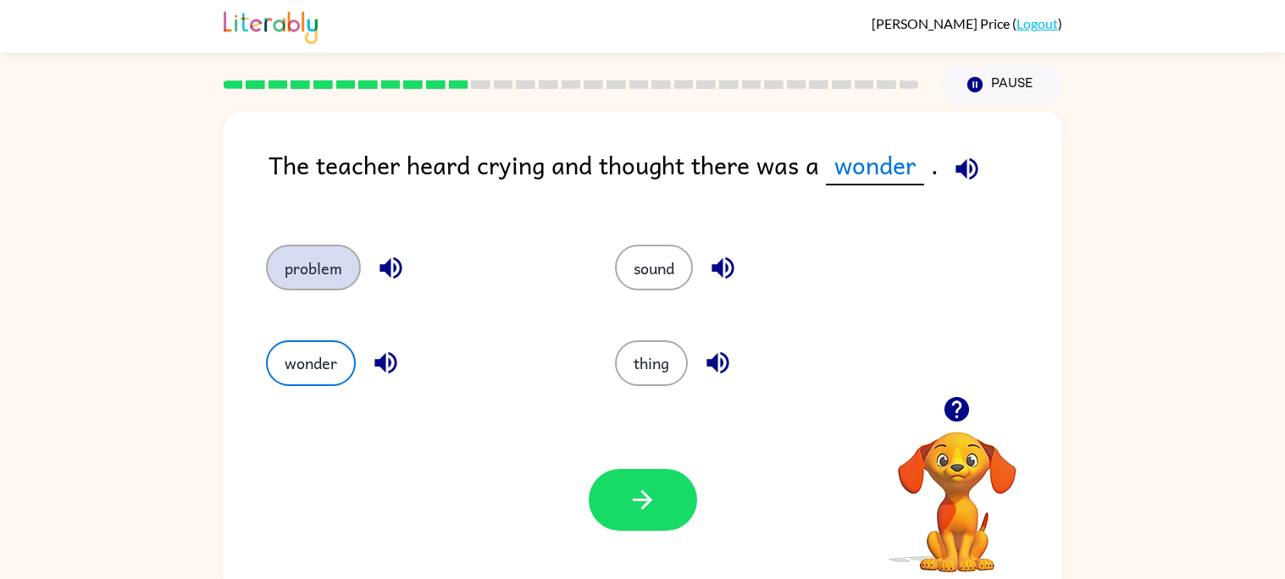
click at [297, 270] on button "problem" at bounding box center [313, 268] width 95 height 46
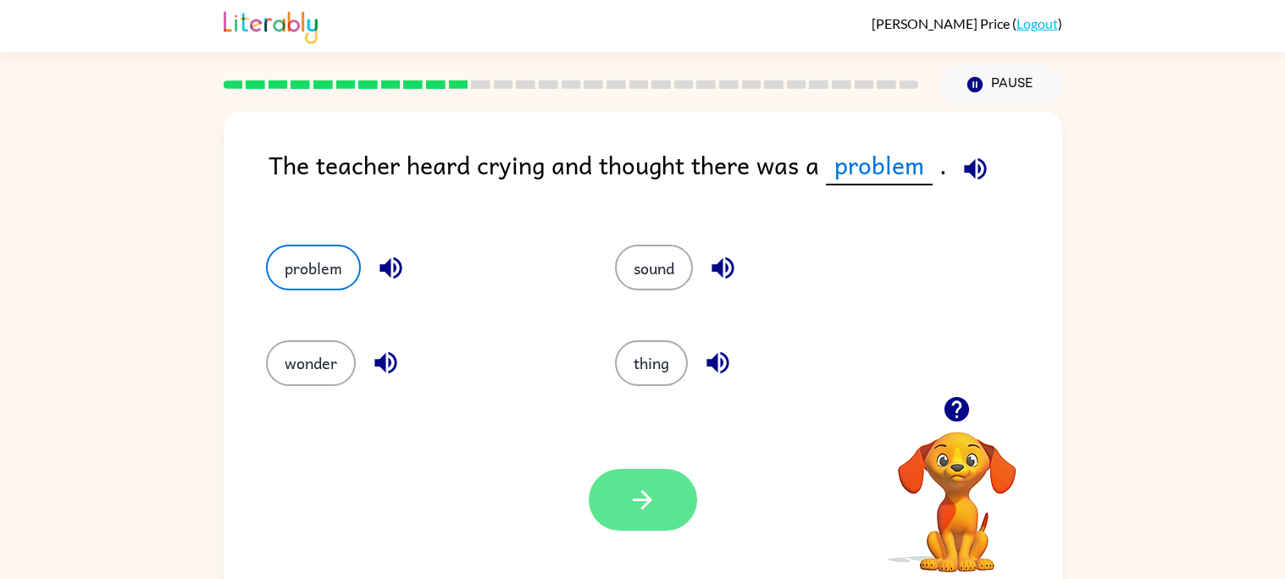
click at [663, 510] on button "button" at bounding box center [643, 500] width 108 height 62
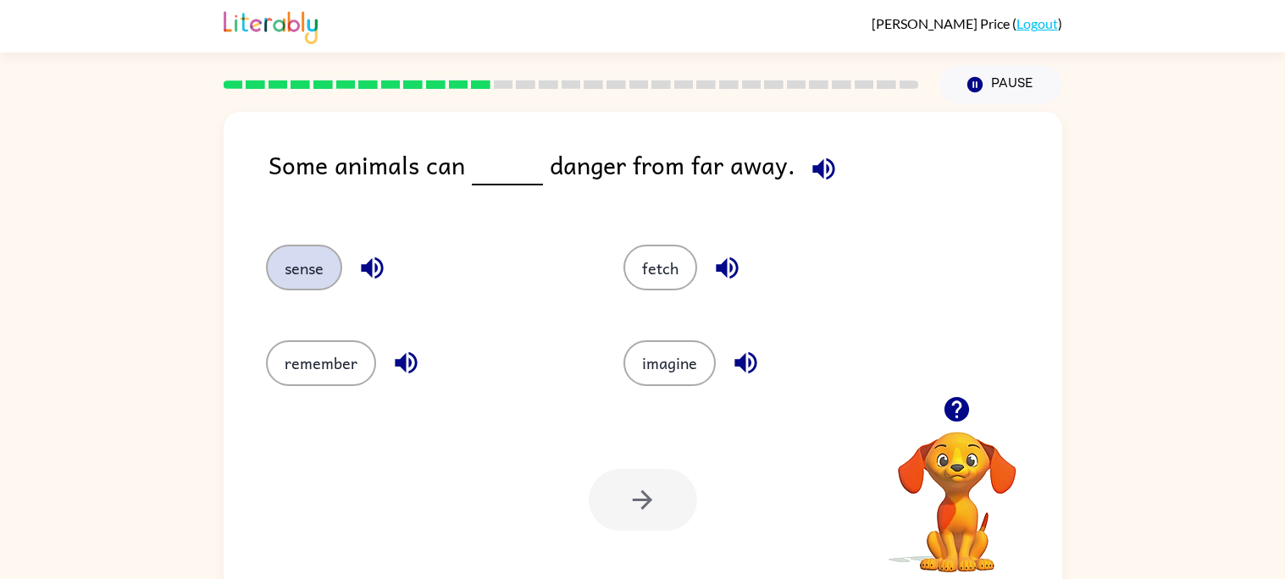
click at [321, 263] on button "sense" at bounding box center [304, 268] width 76 height 46
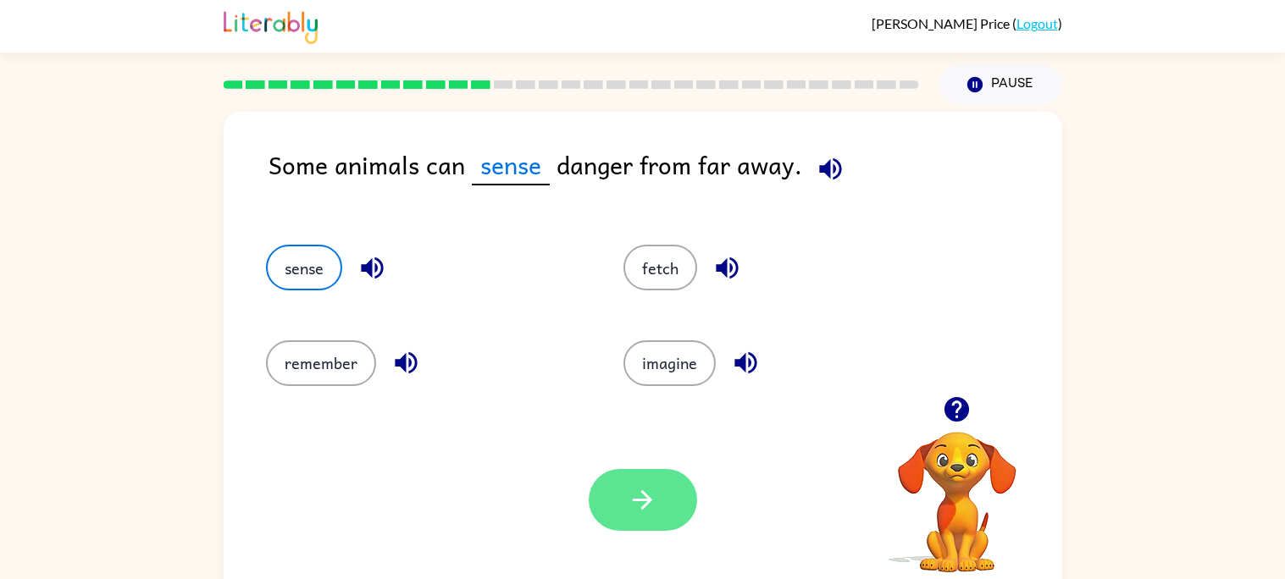
click at [632, 488] on icon "button" at bounding box center [643, 500] width 30 height 30
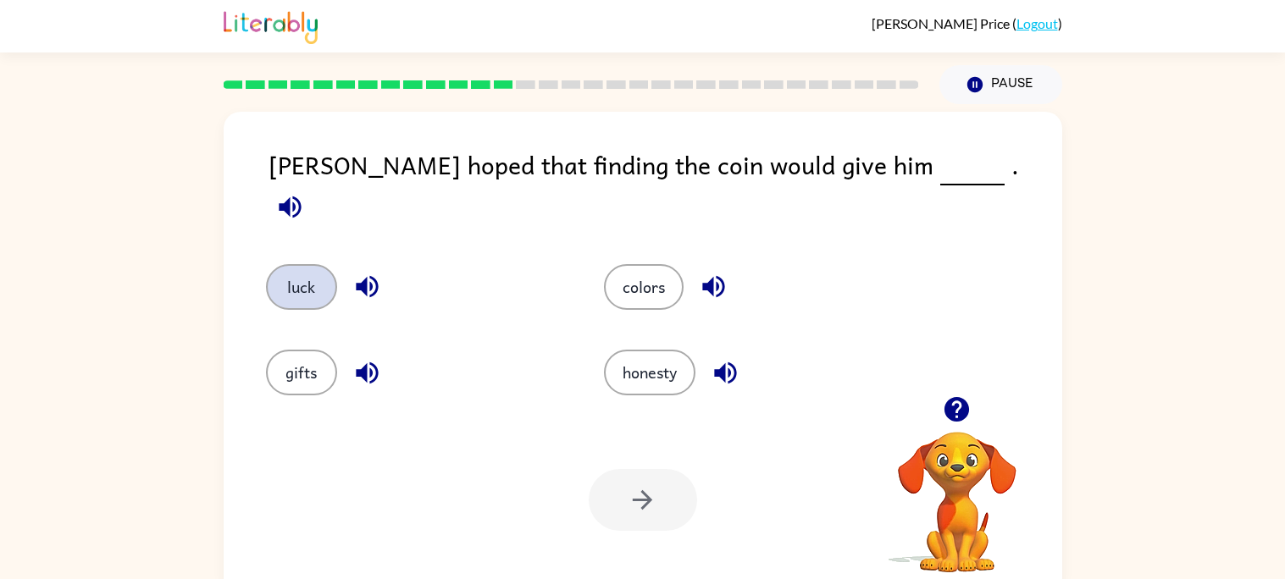
click at [306, 264] on button "luck" at bounding box center [301, 287] width 71 height 46
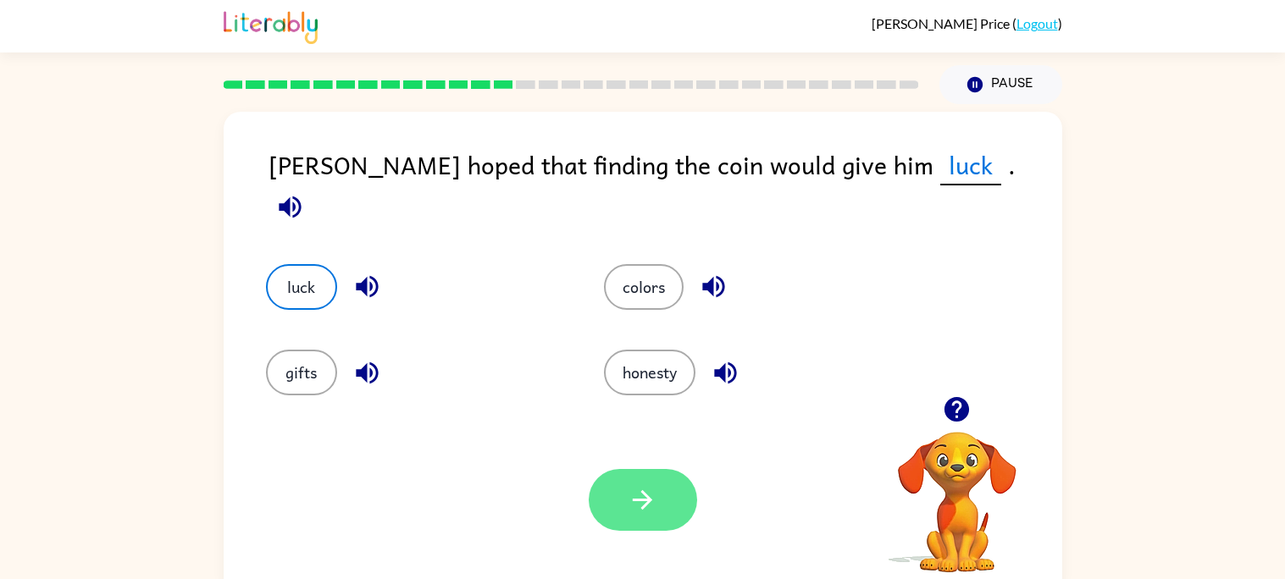
click at [601, 487] on button "button" at bounding box center [643, 500] width 108 height 62
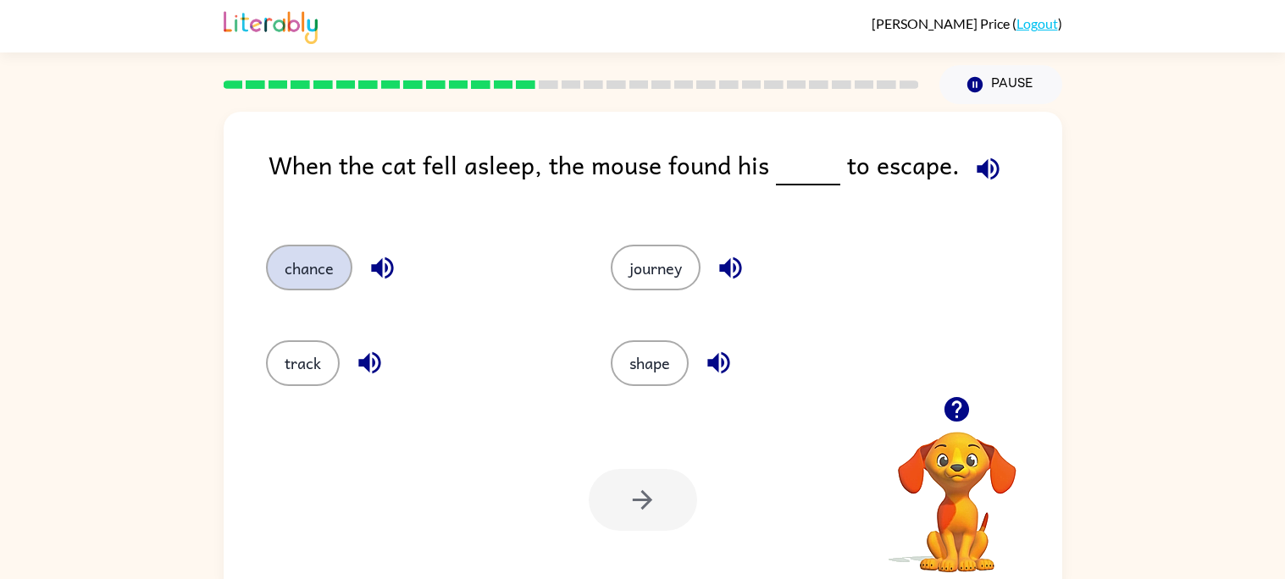
click at [318, 264] on button "chance" at bounding box center [309, 268] width 86 height 46
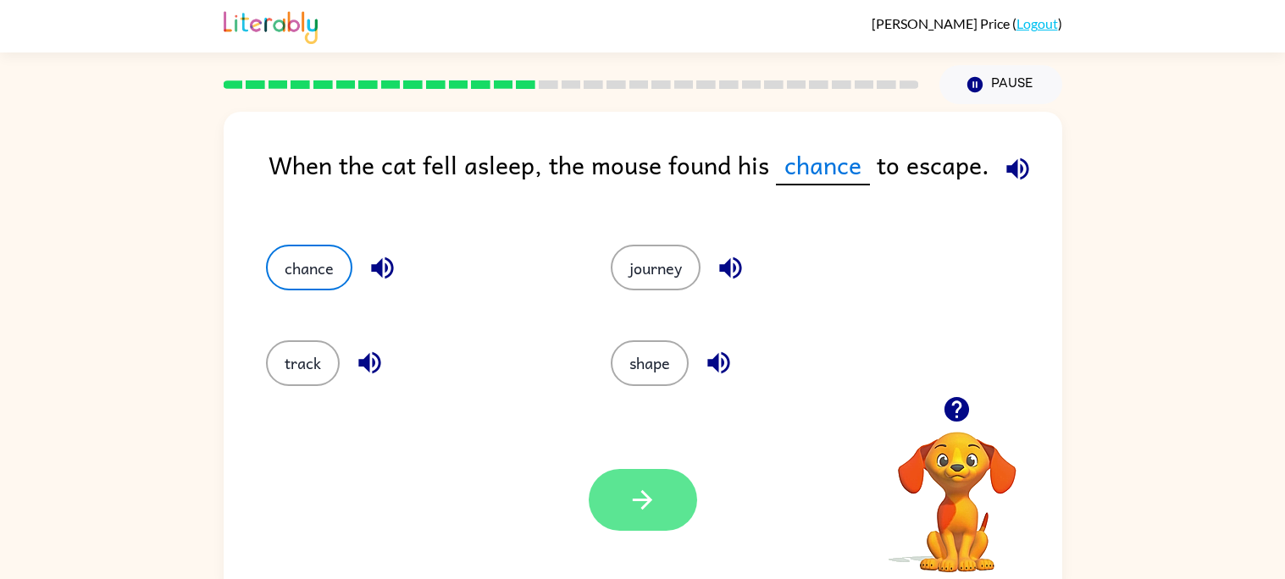
click at [627, 482] on button "button" at bounding box center [643, 500] width 108 height 62
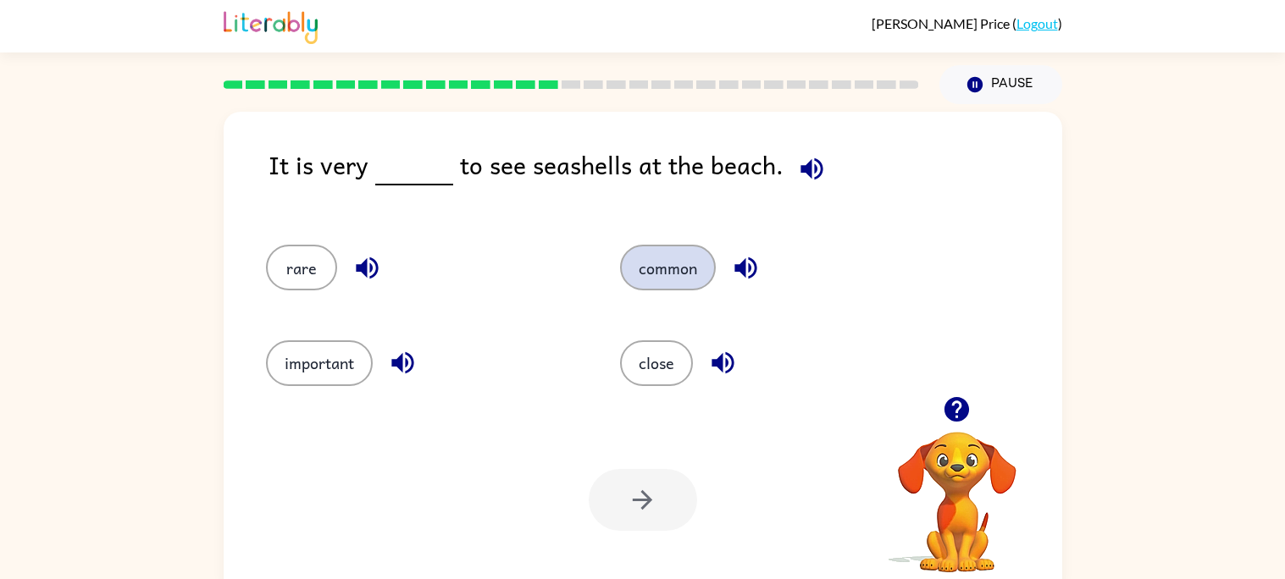
click at [678, 264] on button "common" at bounding box center [668, 268] width 96 height 46
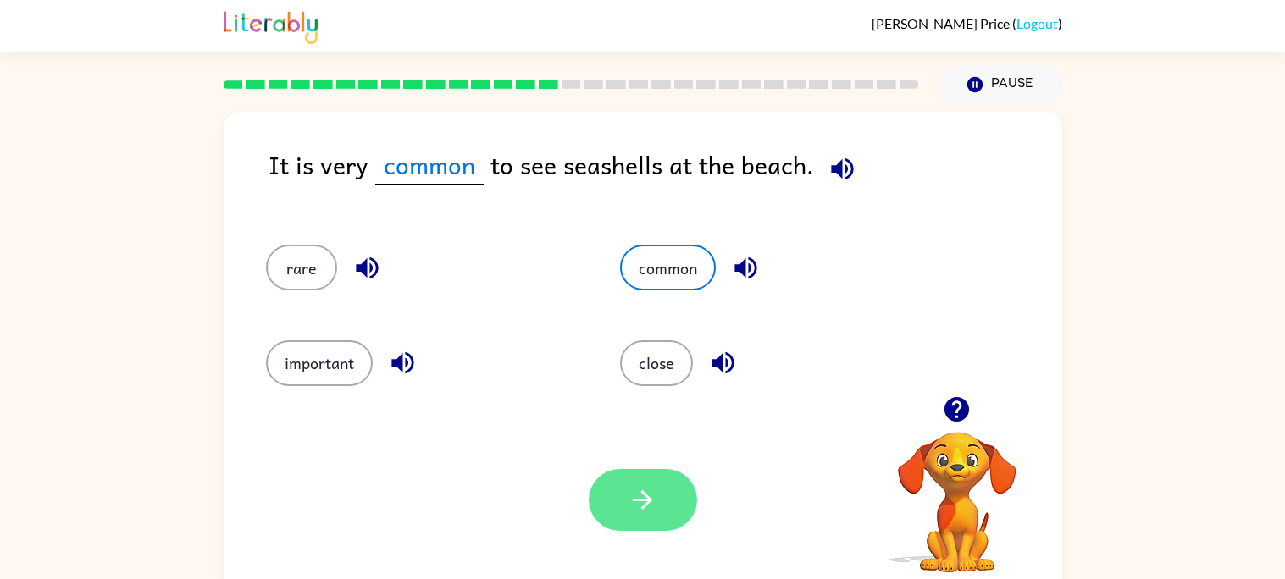
click at [661, 514] on button "button" at bounding box center [643, 500] width 108 height 62
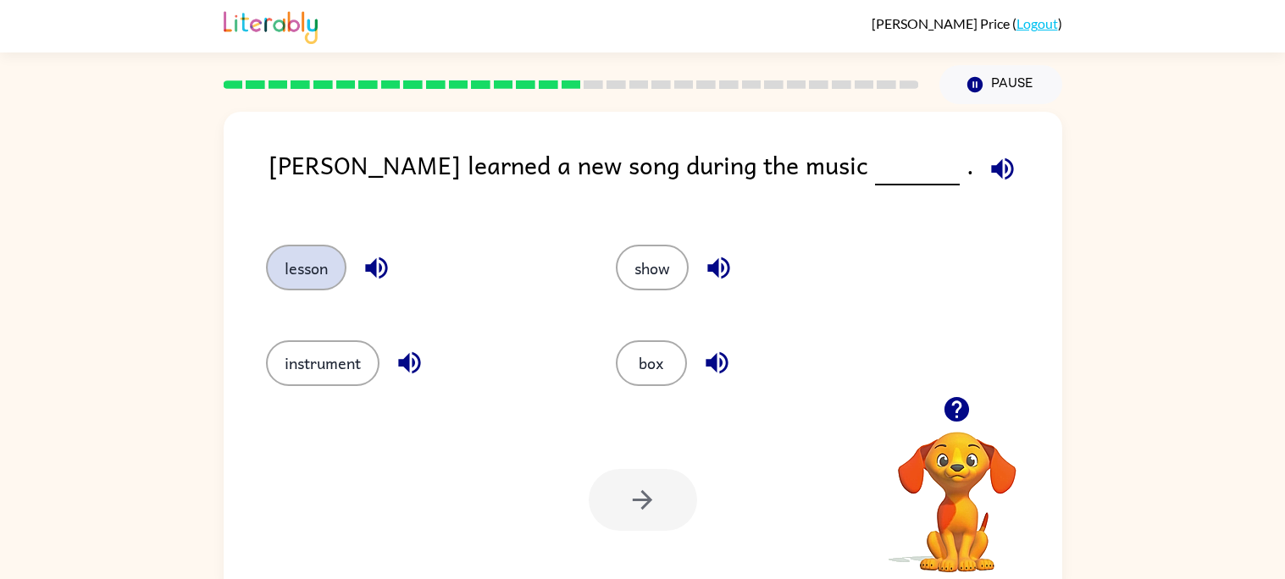
click at [313, 275] on button "lesson" at bounding box center [306, 268] width 80 height 46
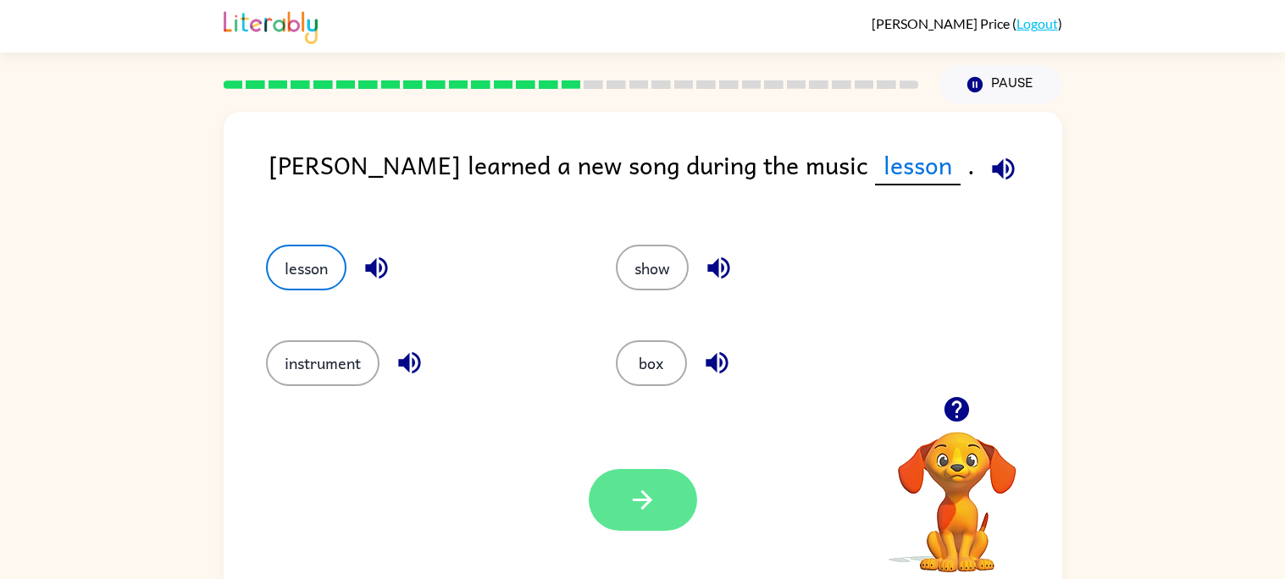
click at [650, 496] on icon "button" at bounding box center [643, 500] width 30 height 30
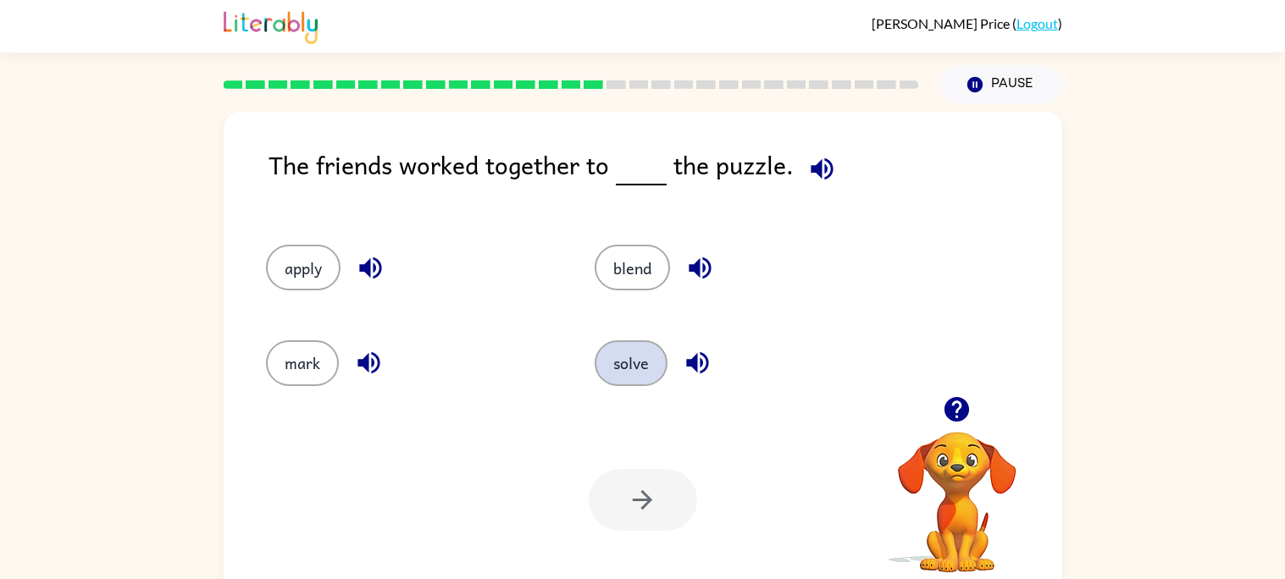
click at [634, 366] on button "solve" at bounding box center [631, 363] width 73 height 46
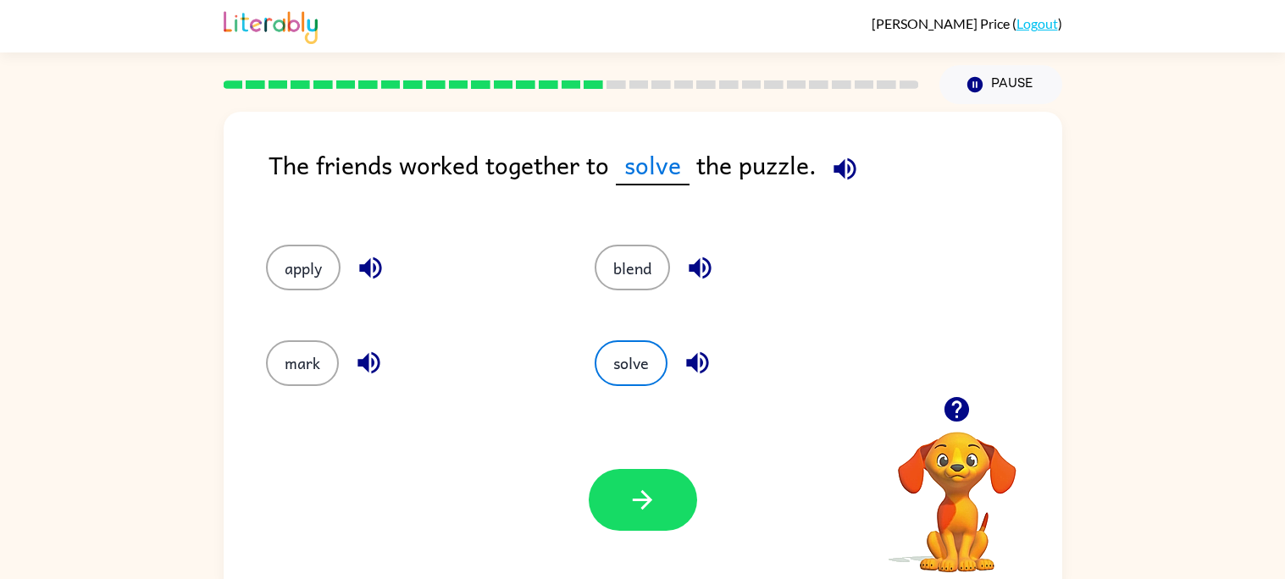
click at [698, 520] on div "Your browser must support playing .mp4 files to use Literably. Please try using…" at bounding box center [643, 500] width 839 height 191
click at [663, 503] on button "button" at bounding box center [643, 500] width 108 height 62
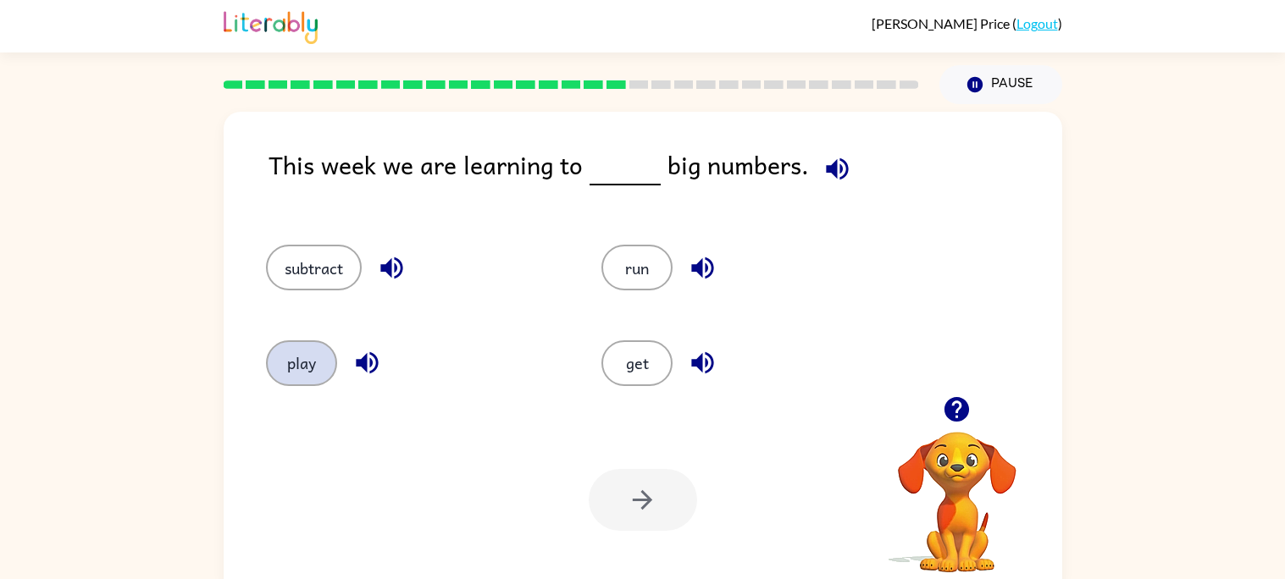
click at [284, 362] on button "play" at bounding box center [301, 363] width 71 height 46
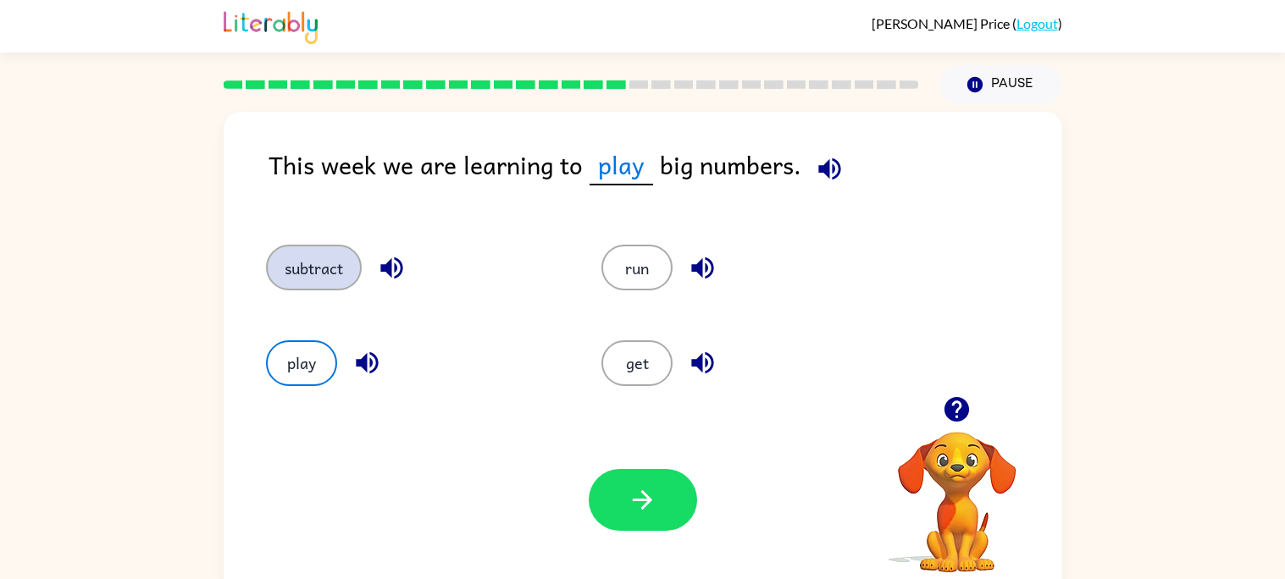
click at [316, 273] on button "subtract" at bounding box center [314, 268] width 96 height 46
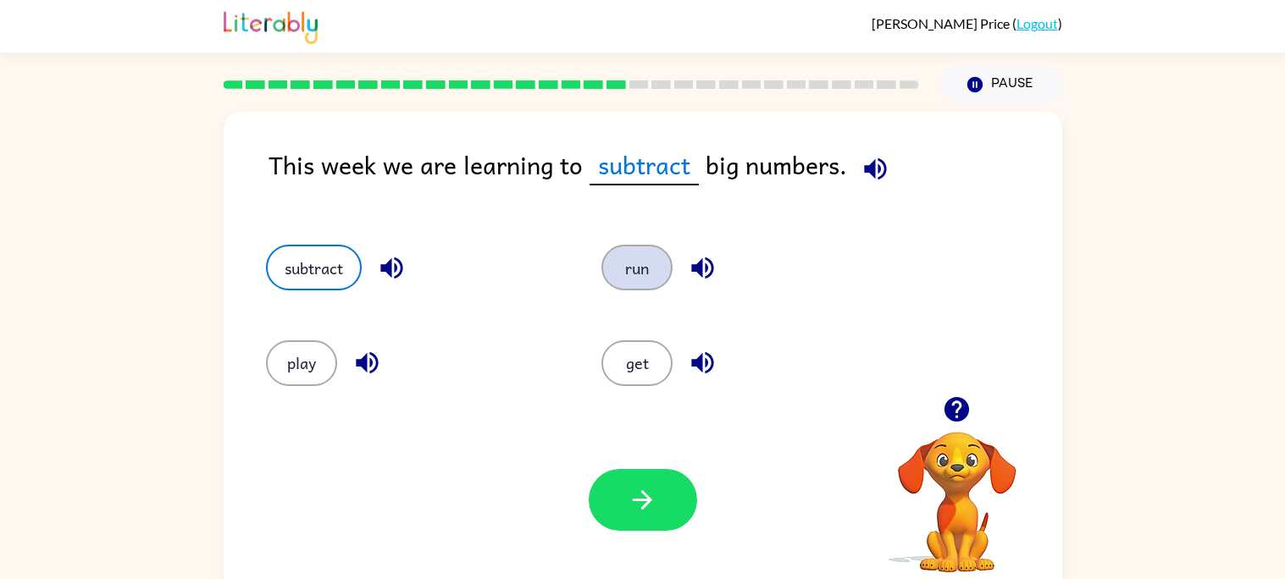
click at [648, 270] on button "run" at bounding box center [636, 268] width 71 height 46
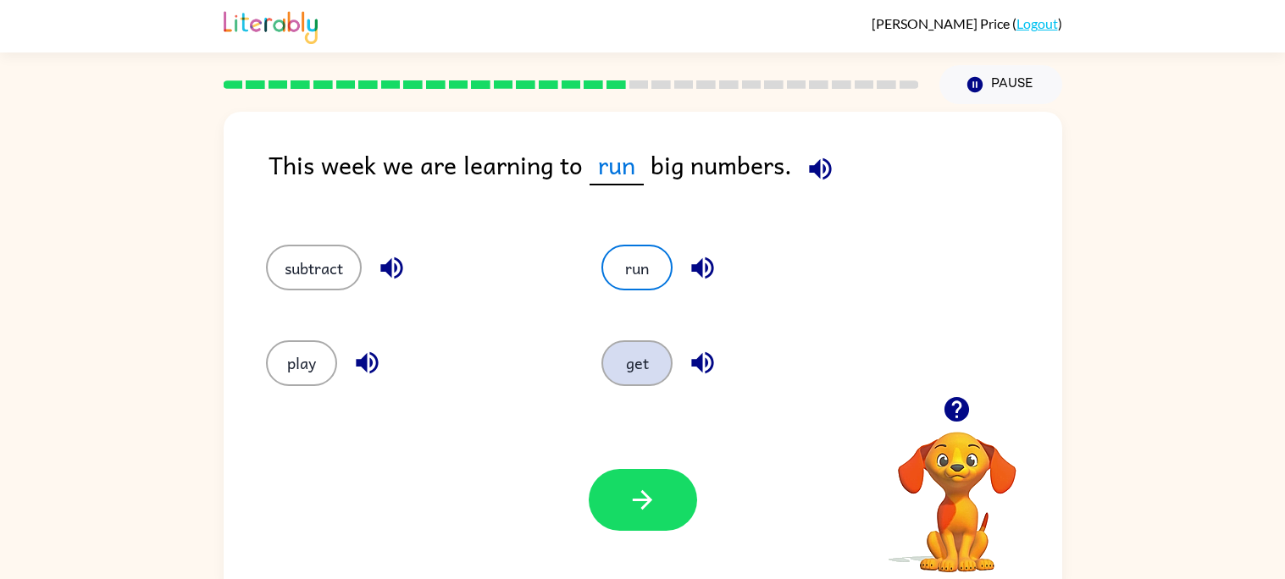
click at [644, 357] on button "get" at bounding box center [636, 363] width 71 height 46
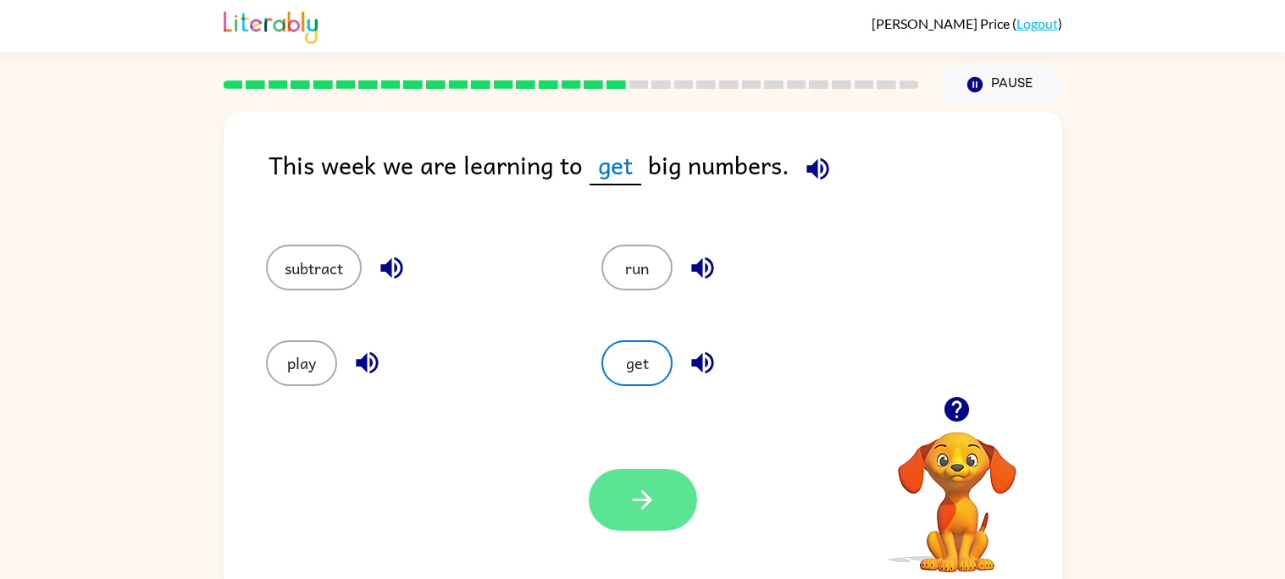
click at [611, 497] on button "button" at bounding box center [643, 500] width 108 height 62
